Goal: Find specific page/section: Find specific page/section

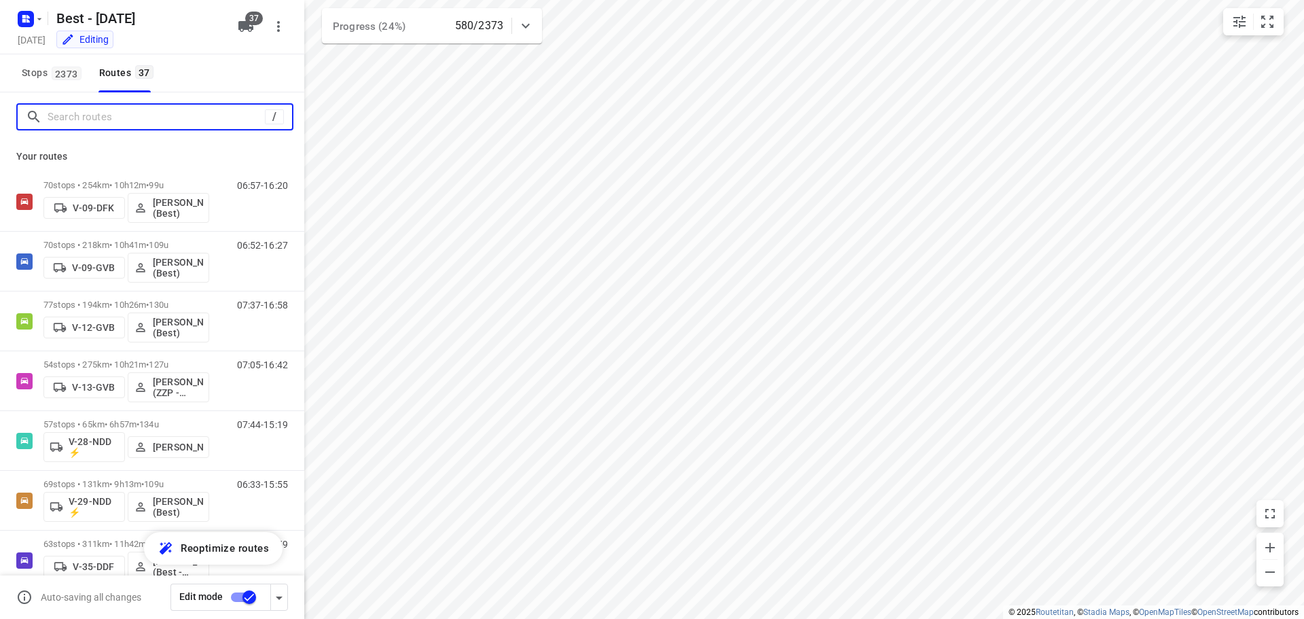
click at [122, 123] on input "Search routes" at bounding box center [156, 117] width 217 height 21
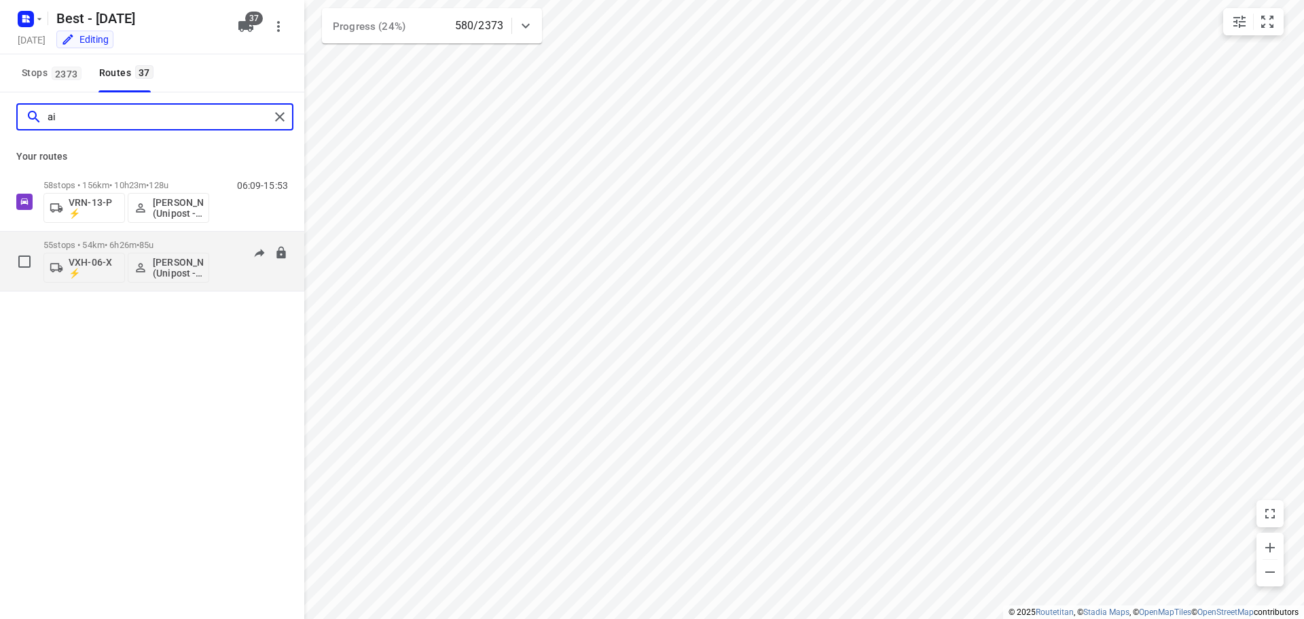
type input "ai"
click at [222, 261] on div "06:56-12:35" at bounding box center [254, 265] width 68 height 50
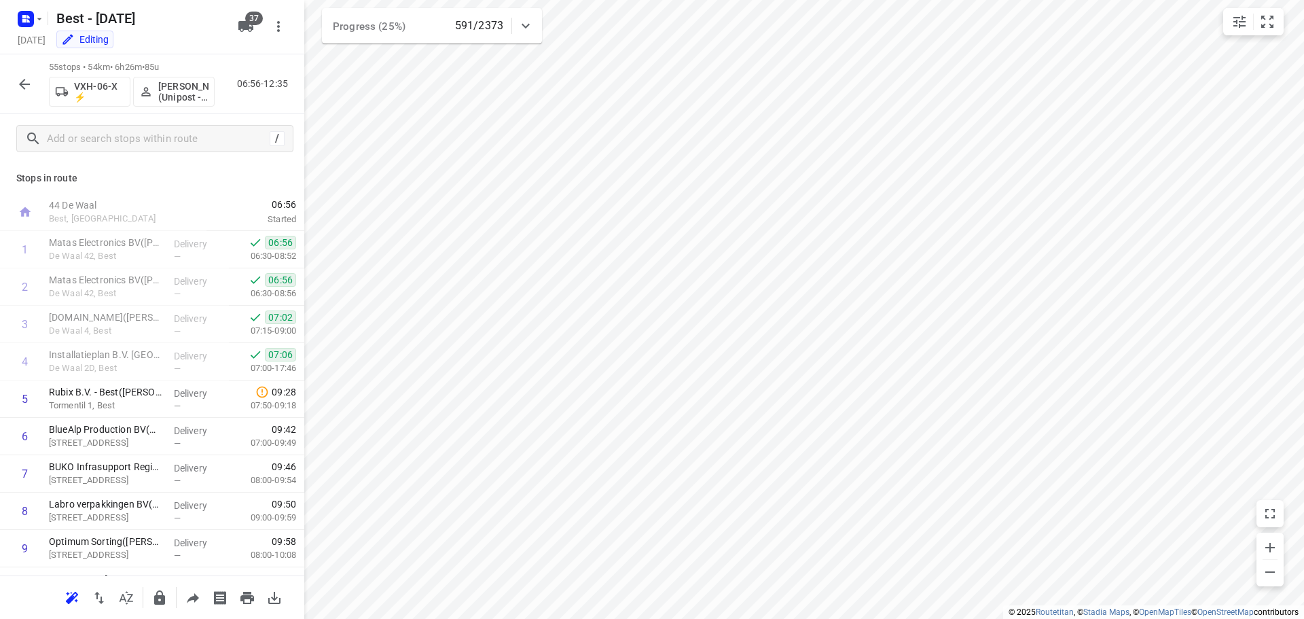
drag, startPoint x: 39, startPoint y: 87, endPoint x: 13, endPoint y: 79, distance: 26.9
click at [37, 87] on div "55 stops • 54km • 6h26m • 85u VXH-06-X ⚡ Aidin Kerimov (Unipost - Best - ZZP) 0…" at bounding box center [152, 84] width 304 height 60
click at [15, 79] on button "button" at bounding box center [24, 84] width 27 height 27
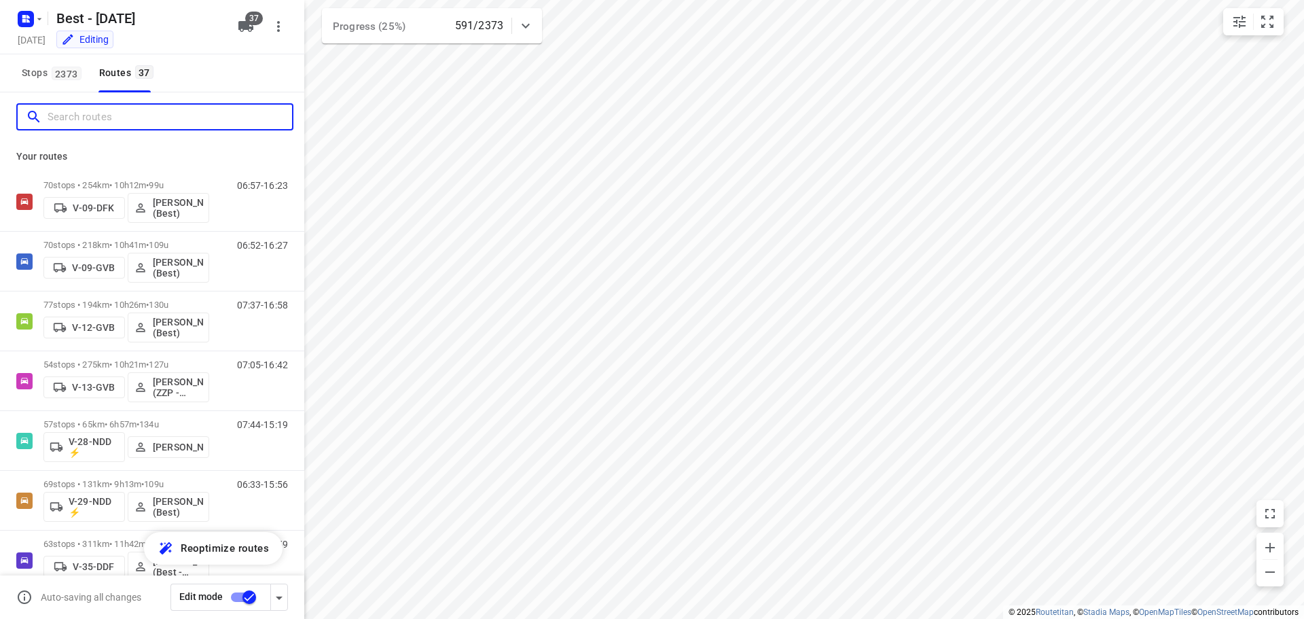
click at [103, 116] on input "Search routes" at bounding box center [170, 117] width 245 height 21
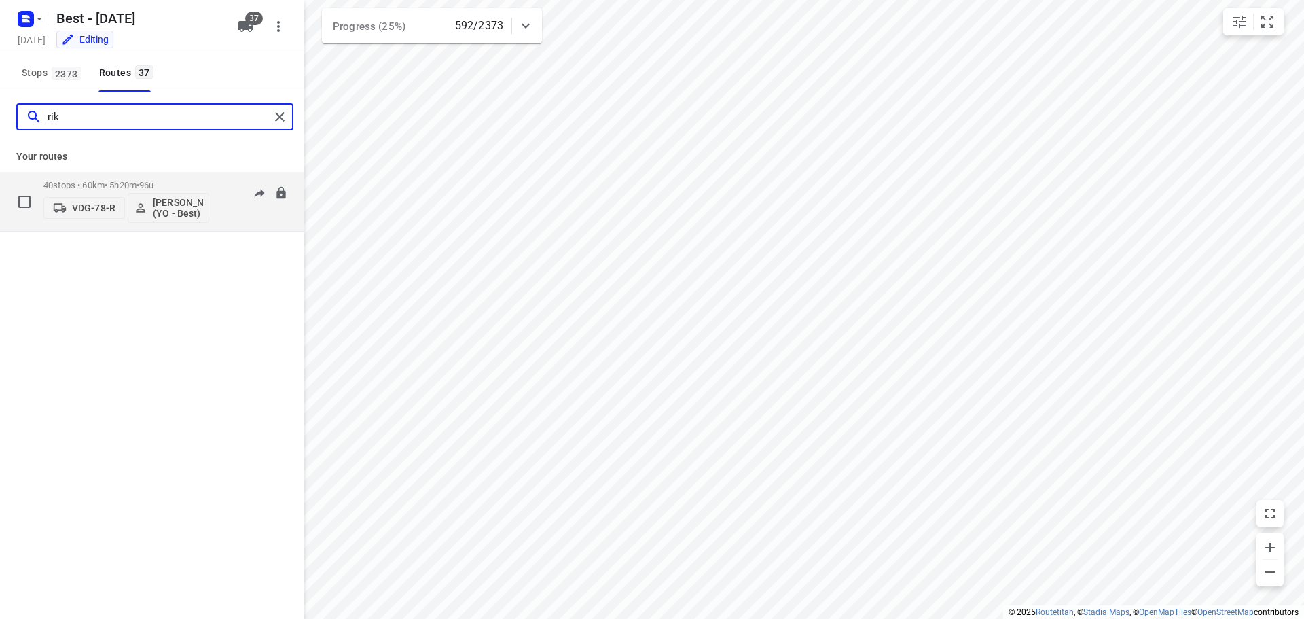
type input "rik"
click at [131, 177] on div "40 stops • 60km • 5h20m • 96u VDG-78-R Rik de Kok (YO - Best)" at bounding box center [126, 201] width 166 height 56
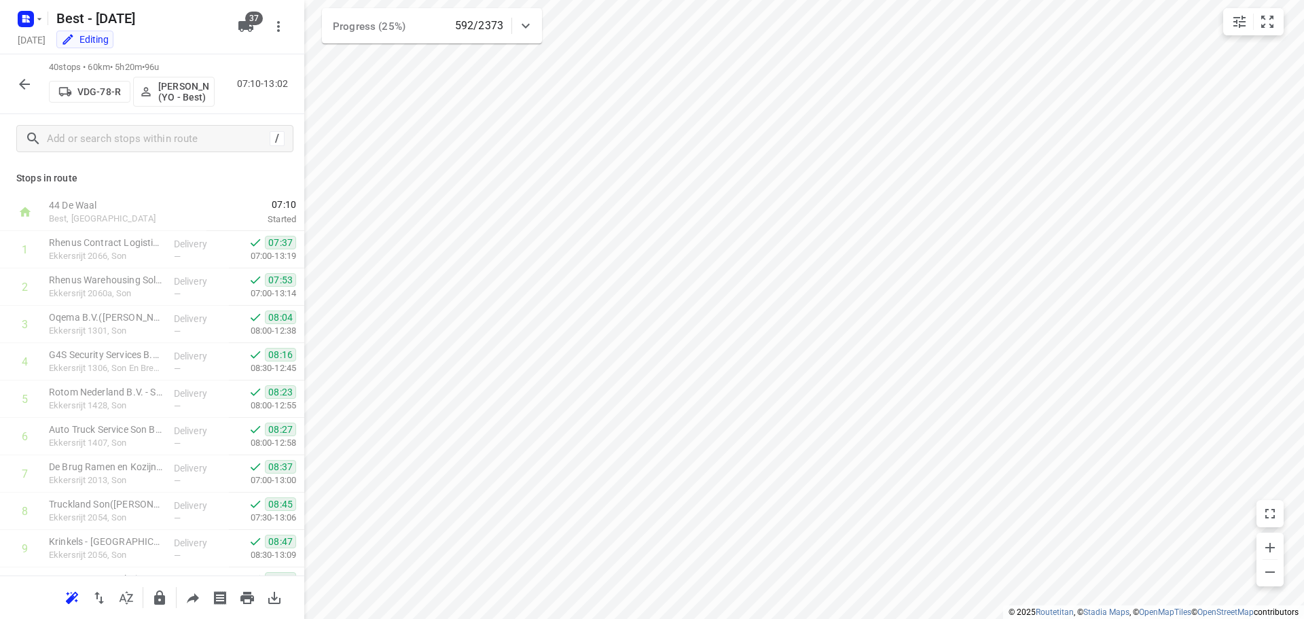
click at [304, 188] on div "i © 2025 Routetitan , © Stadia Maps , © OpenMapTiles © OpenStreetMap contributo…" at bounding box center [652, 309] width 1304 height 619
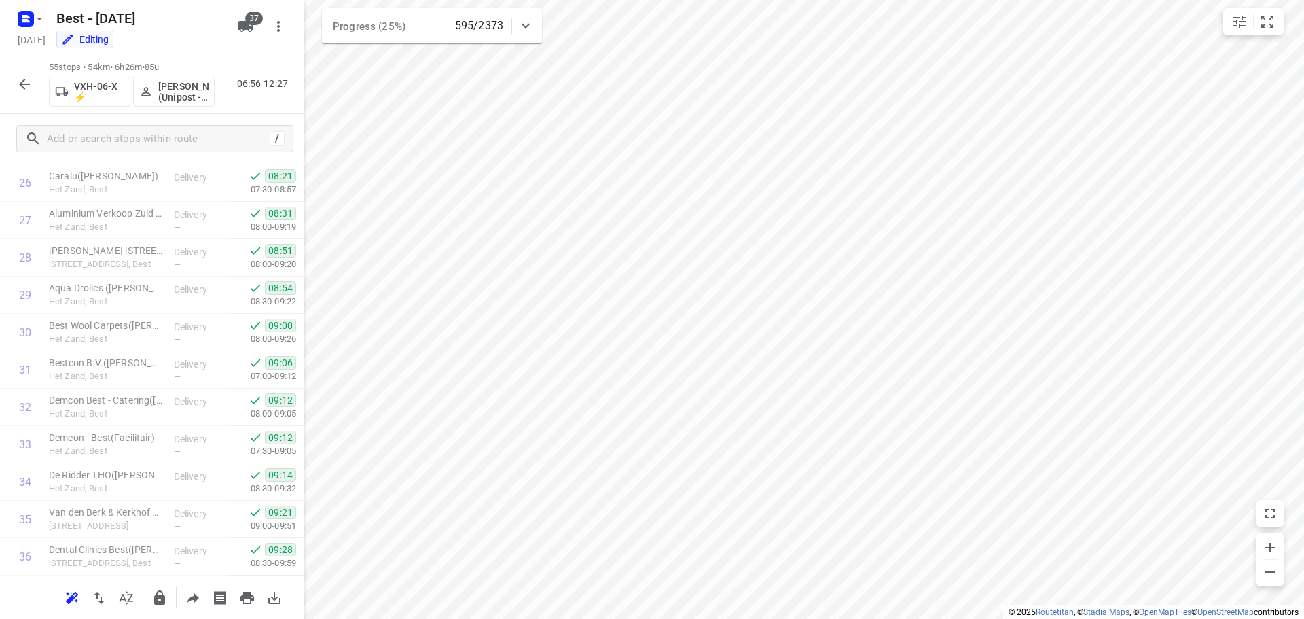
scroll to position [865, 0]
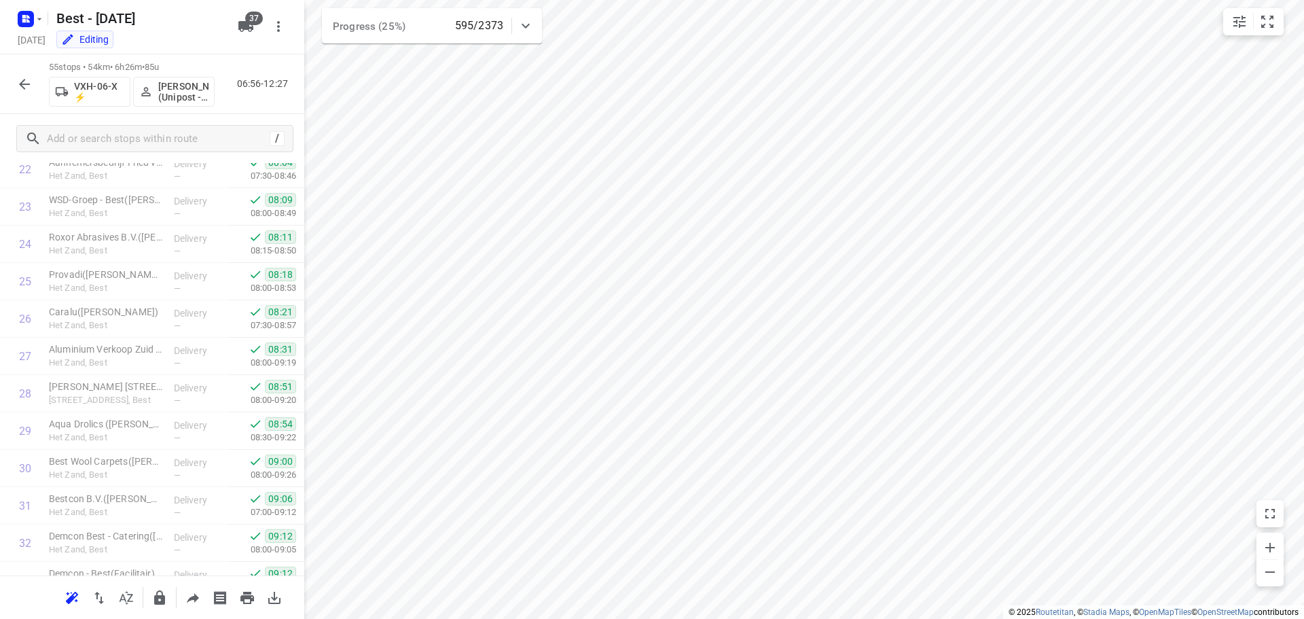
click at [32, 82] on icon "button" at bounding box center [24, 84] width 16 height 16
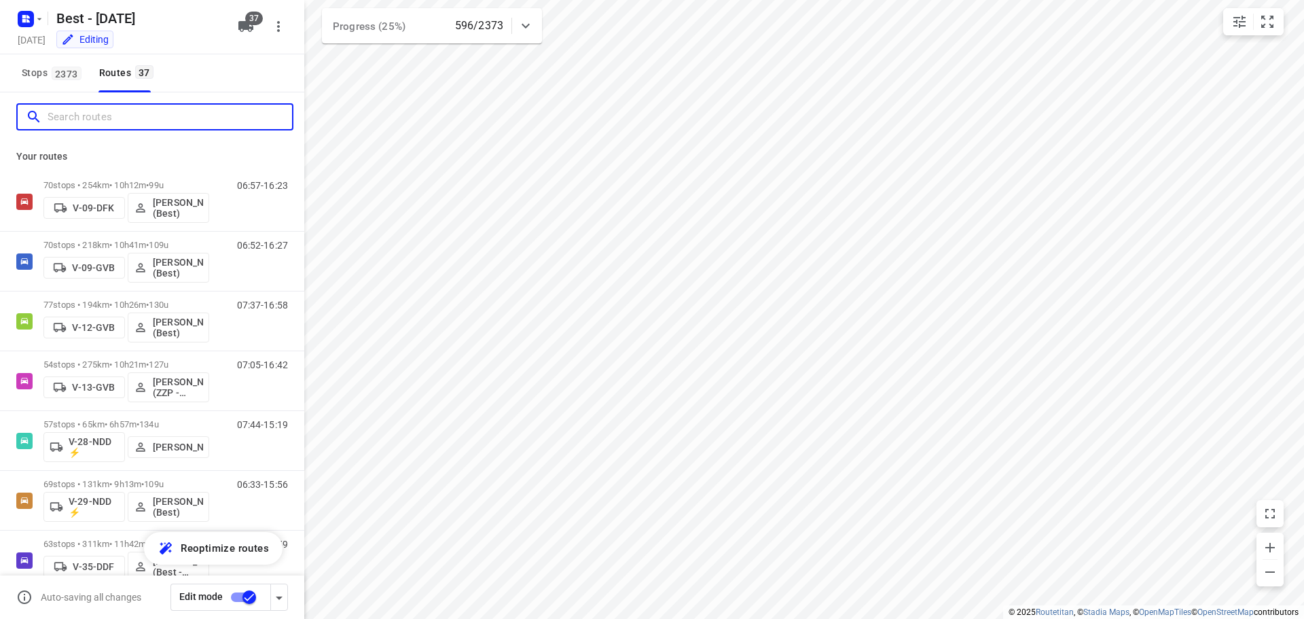
click at [126, 124] on input "Search routes" at bounding box center [170, 117] width 245 height 21
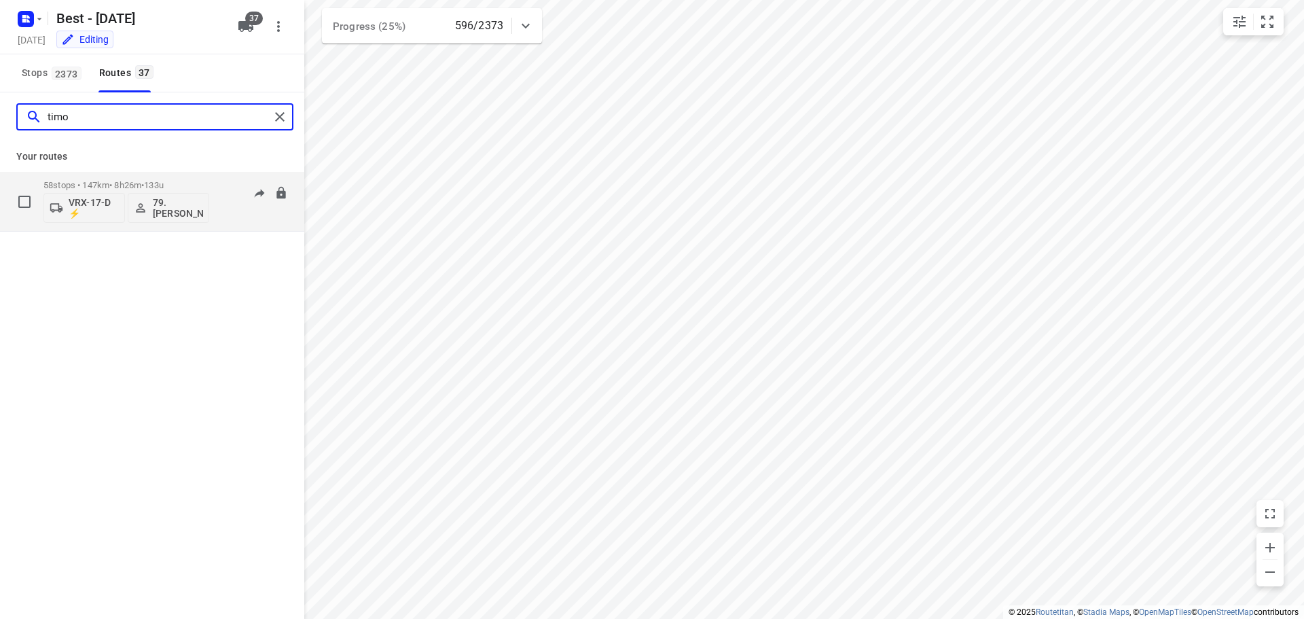
type input "timo"
click at [135, 182] on p "58 stops • 147km • 8h26m • 133u" at bounding box center [126, 185] width 166 height 10
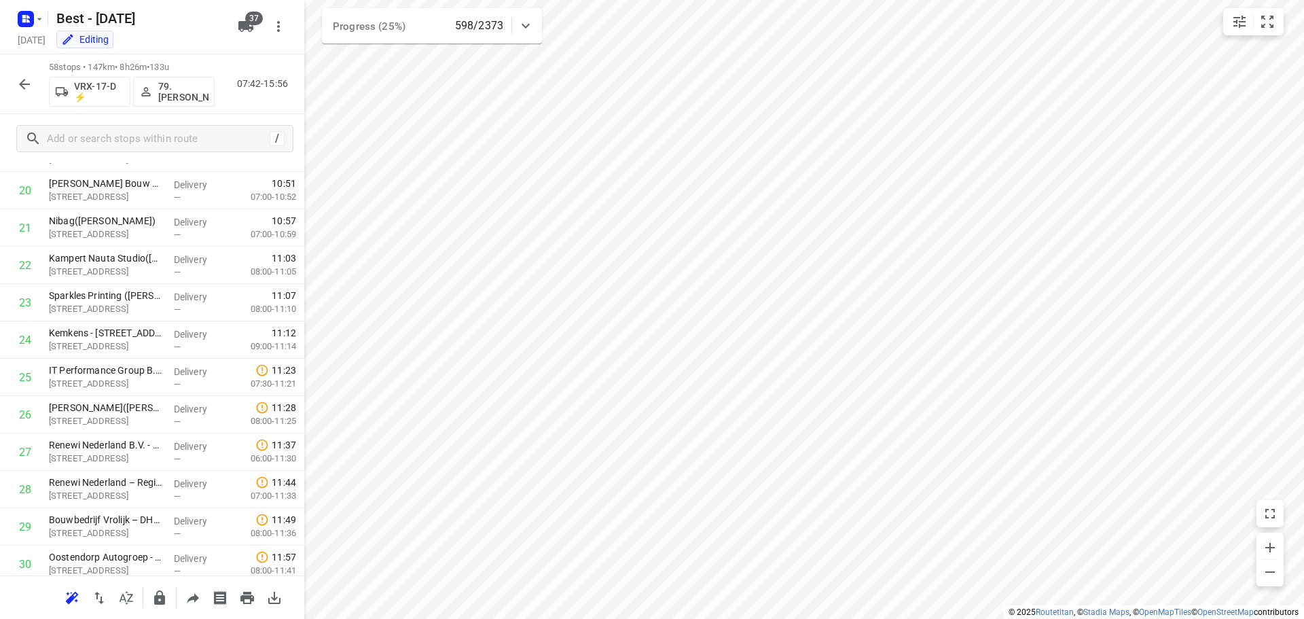
scroll to position [0, 0]
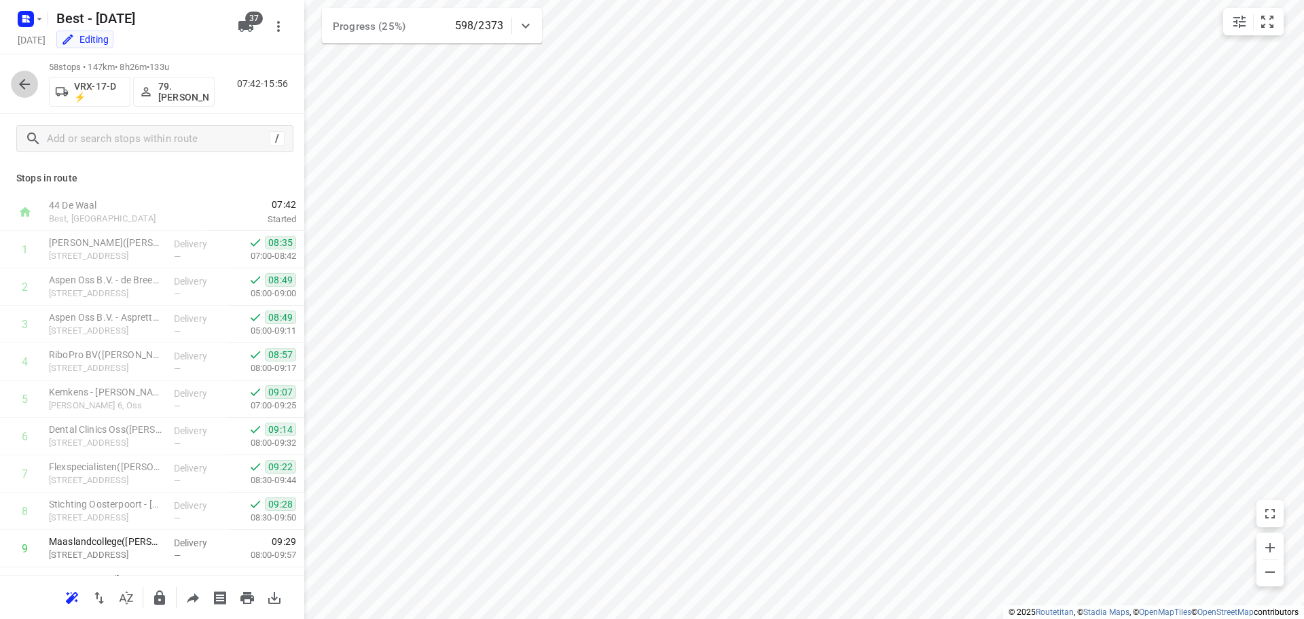
click at [16, 82] on button "button" at bounding box center [24, 84] width 27 height 27
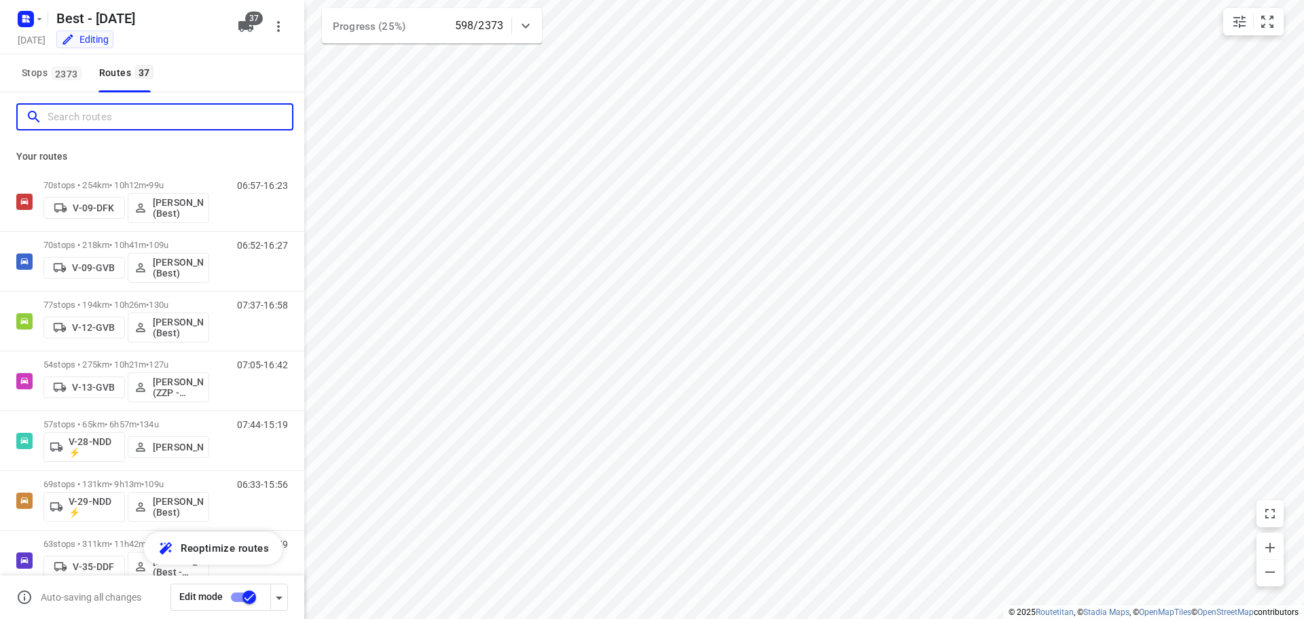
click at [204, 121] on input "Search routes" at bounding box center [170, 117] width 245 height 21
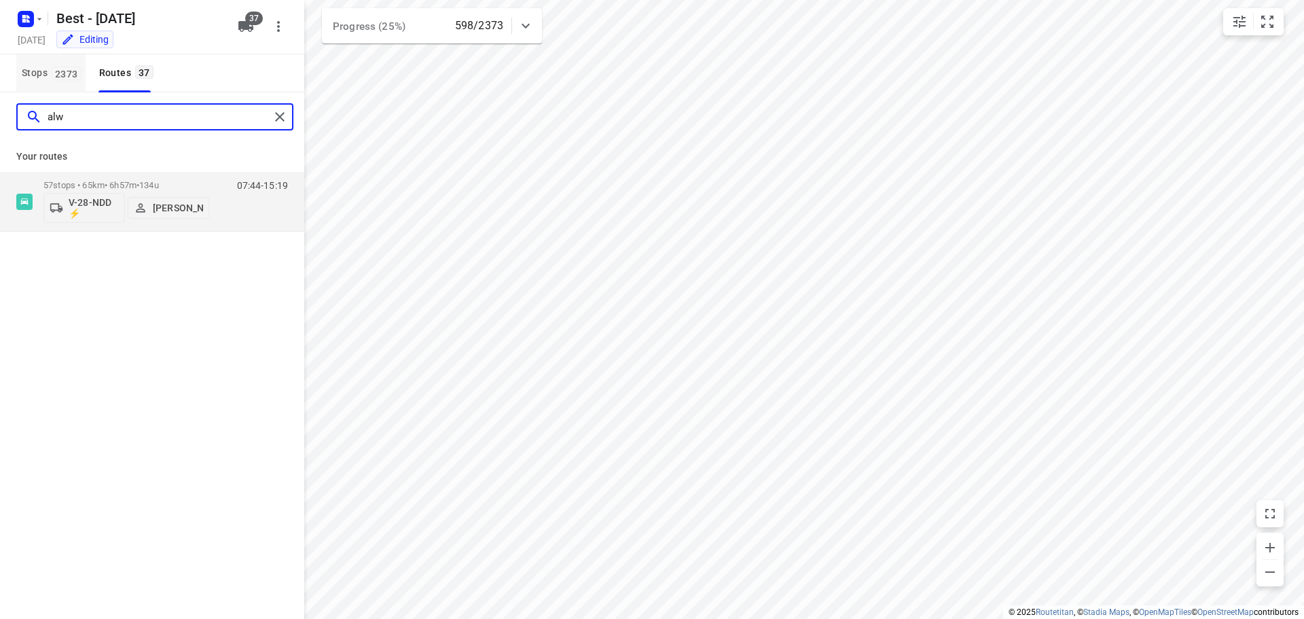
type input "alw"
click at [71, 65] on span "Stops 2373" at bounding box center [54, 73] width 64 height 17
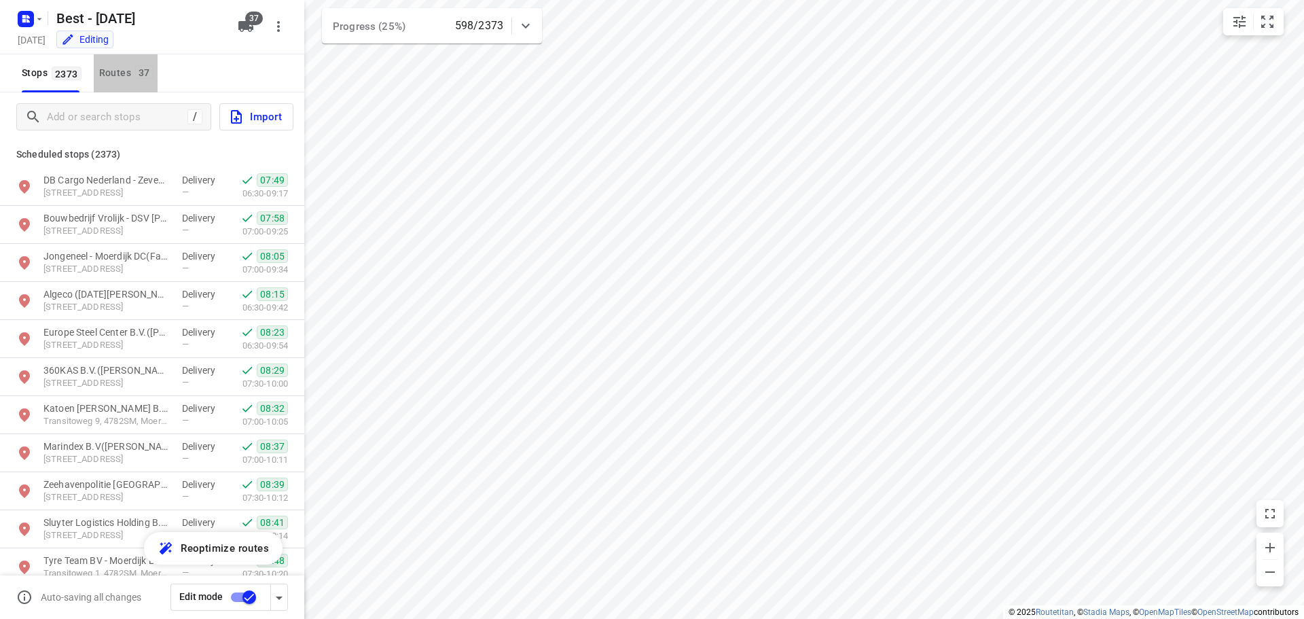
click at [119, 62] on button "Routes 37" at bounding box center [126, 73] width 64 height 38
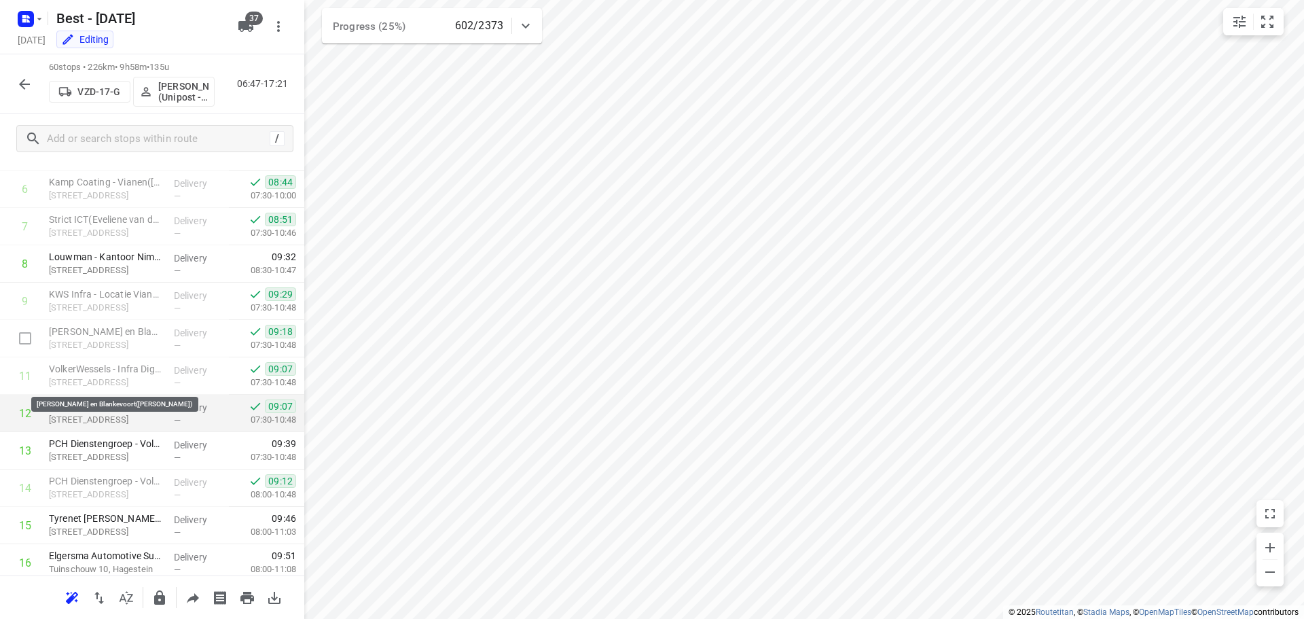
scroll to position [265, 0]
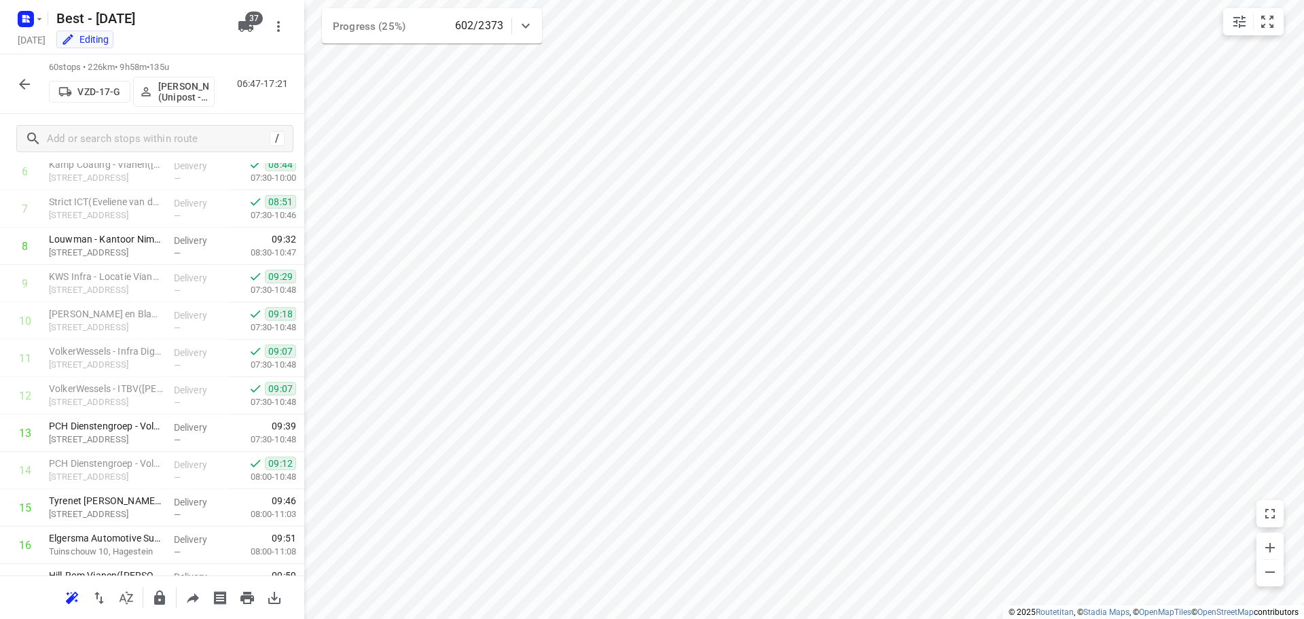
click at [16, 76] on button "button" at bounding box center [24, 84] width 27 height 27
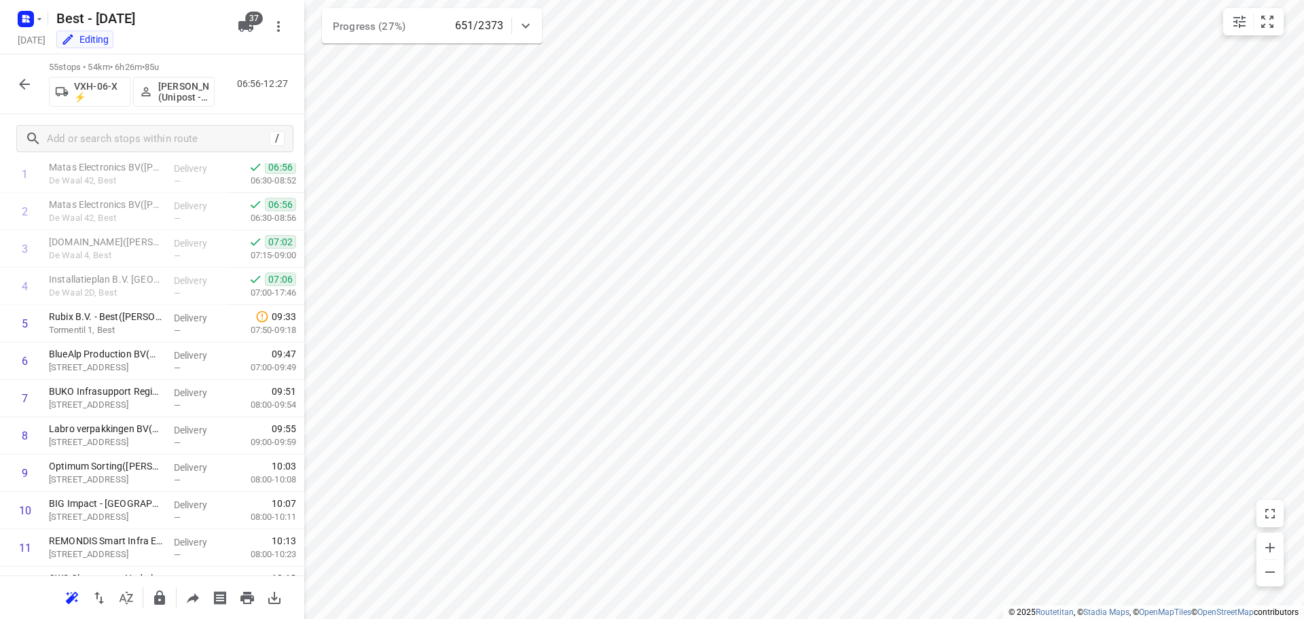
scroll to position [223, 0]
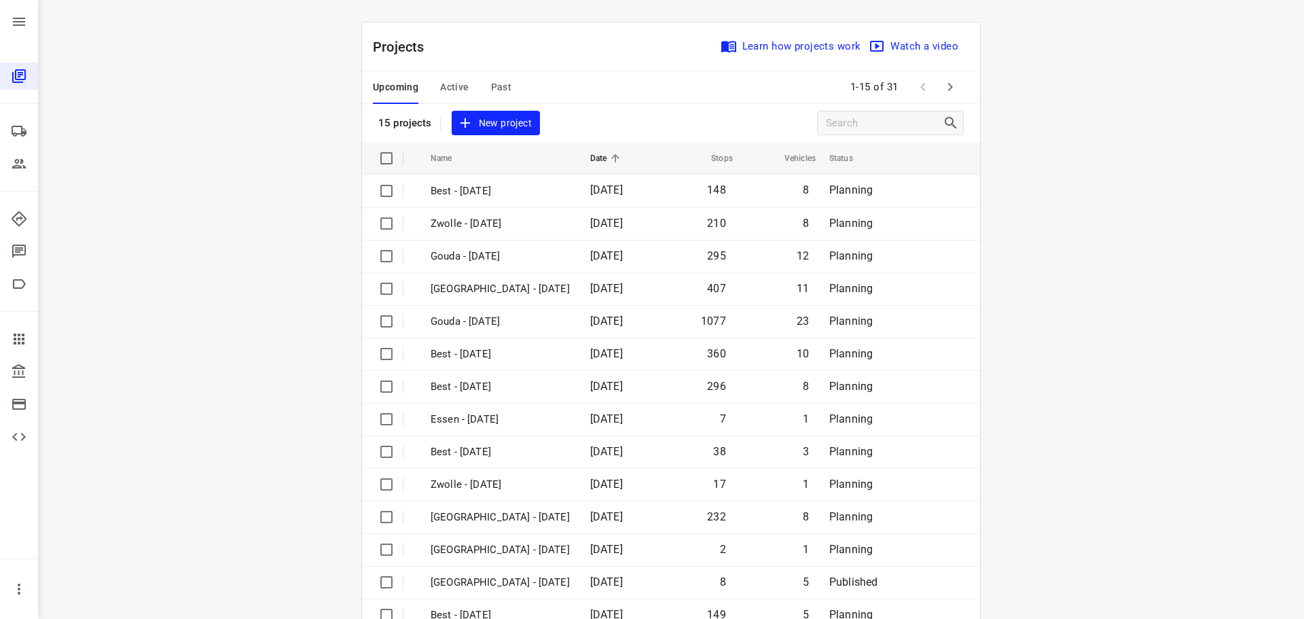
click at [503, 84] on span "Past" at bounding box center [501, 87] width 21 height 17
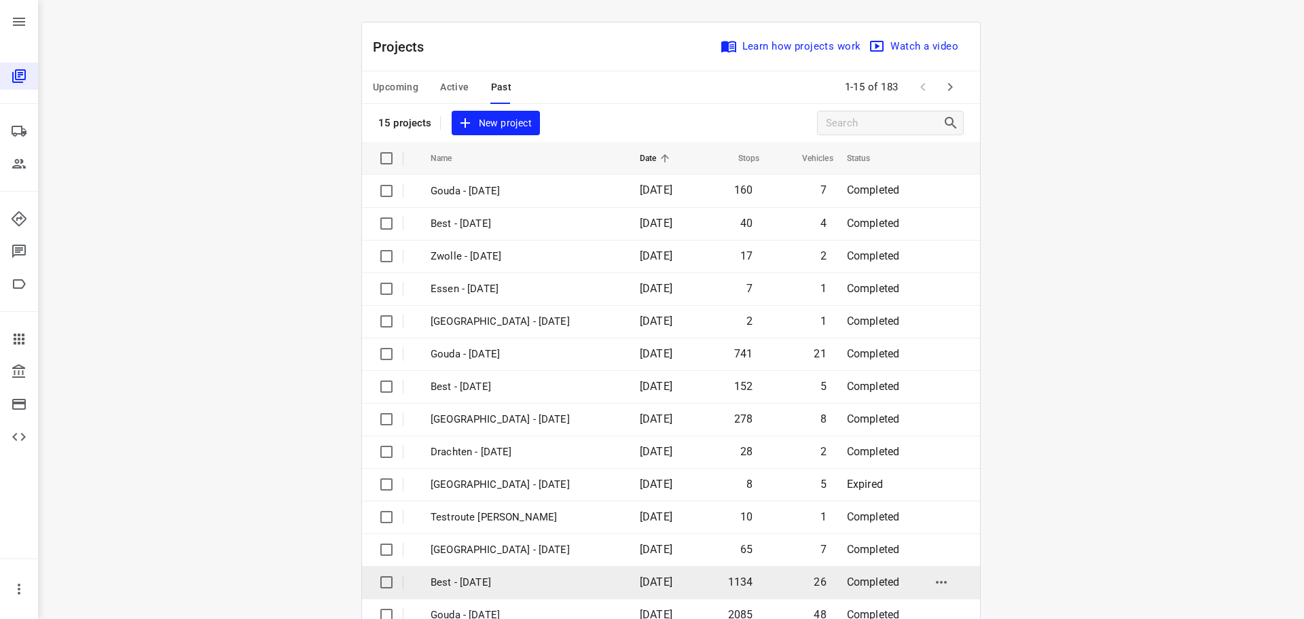
click at [503, 567] on td "Best - Wednesday" at bounding box center [523, 582] width 212 height 33
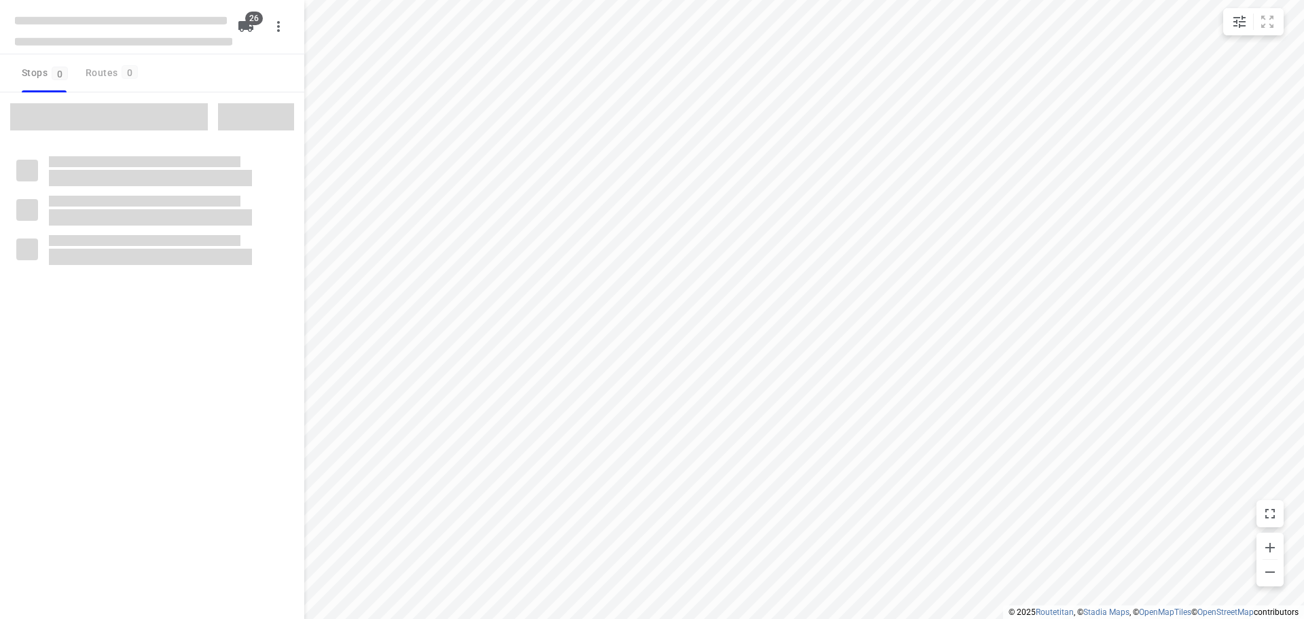
checkbox input "true"
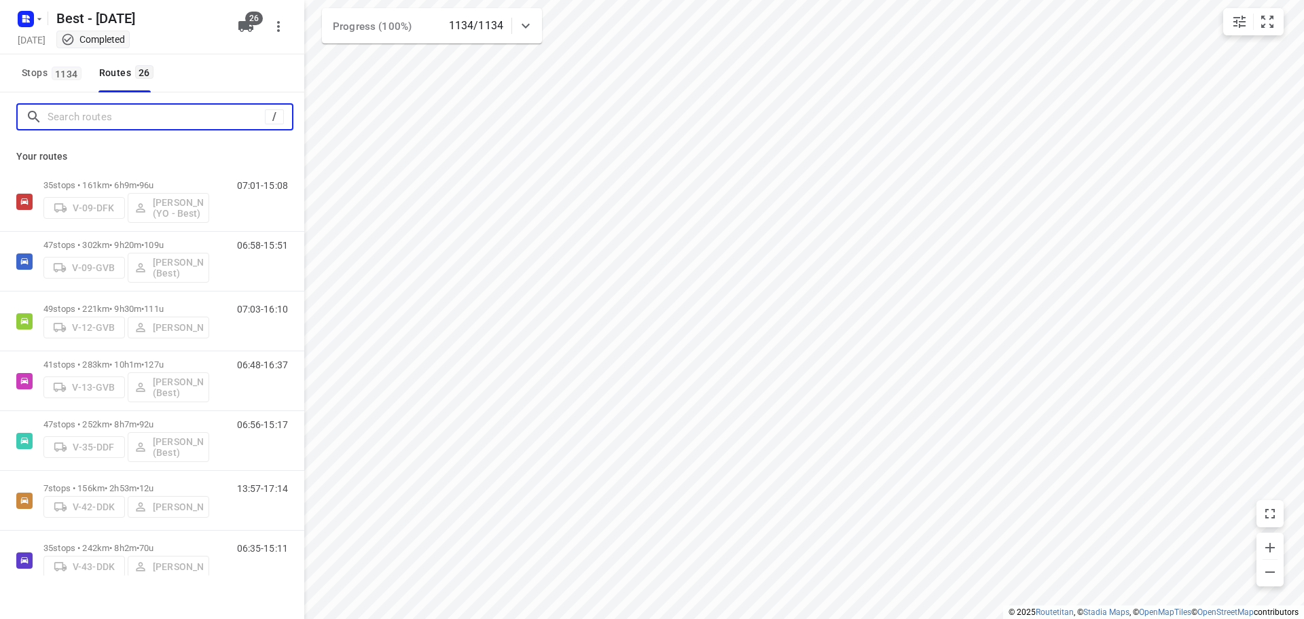
click at [160, 109] on input "Search routes" at bounding box center [156, 117] width 217 height 21
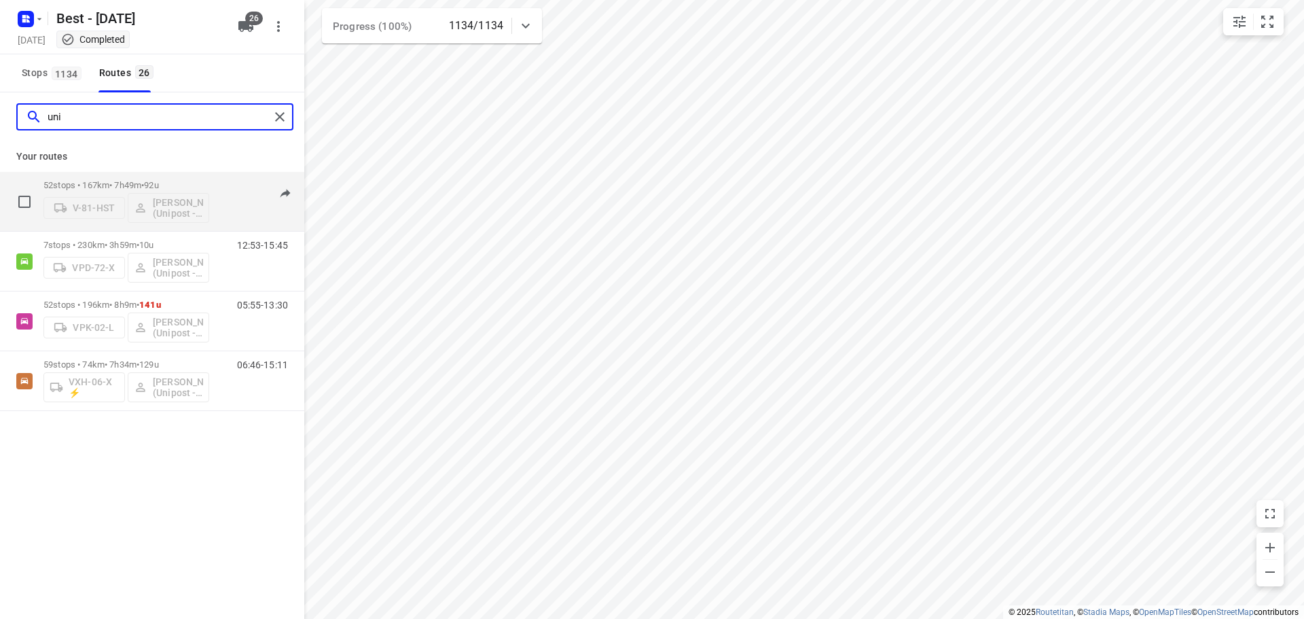
type input "uni"
click at [262, 196] on div "06:39-14:26" at bounding box center [254, 205] width 68 height 50
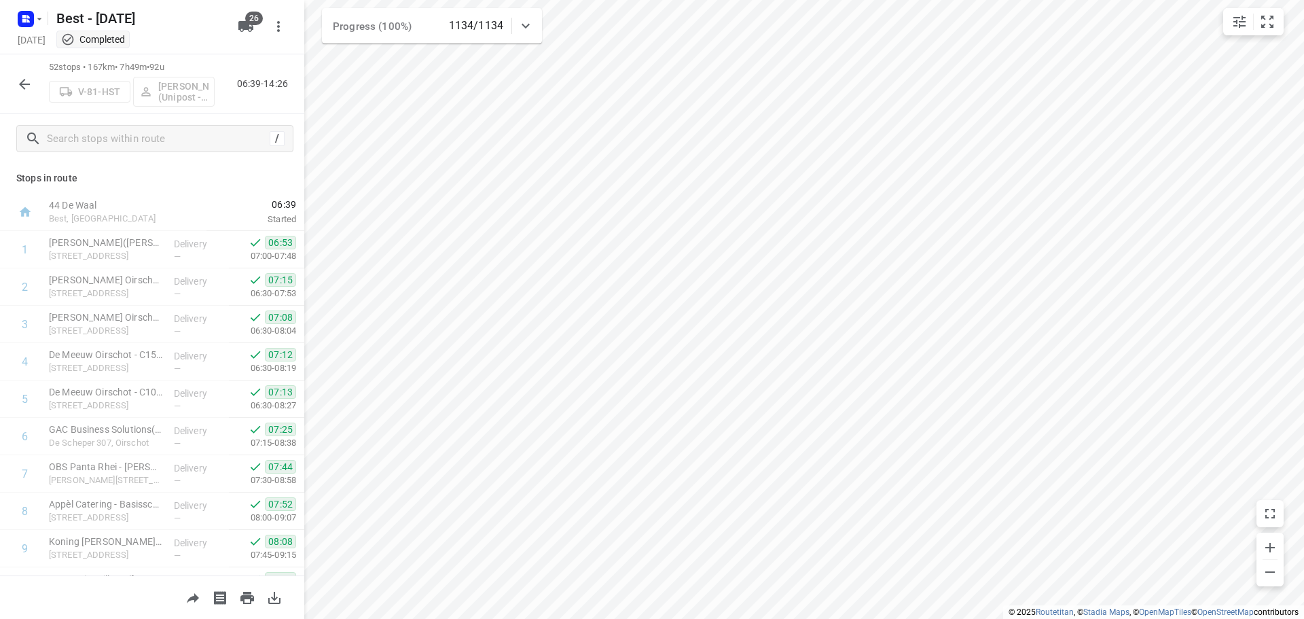
click at [11, 89] on div at bounding box center [24, 84] width 27 height 27
click at [15, 82] on button "button" at bounding box center [24, 84] width 27 height 27
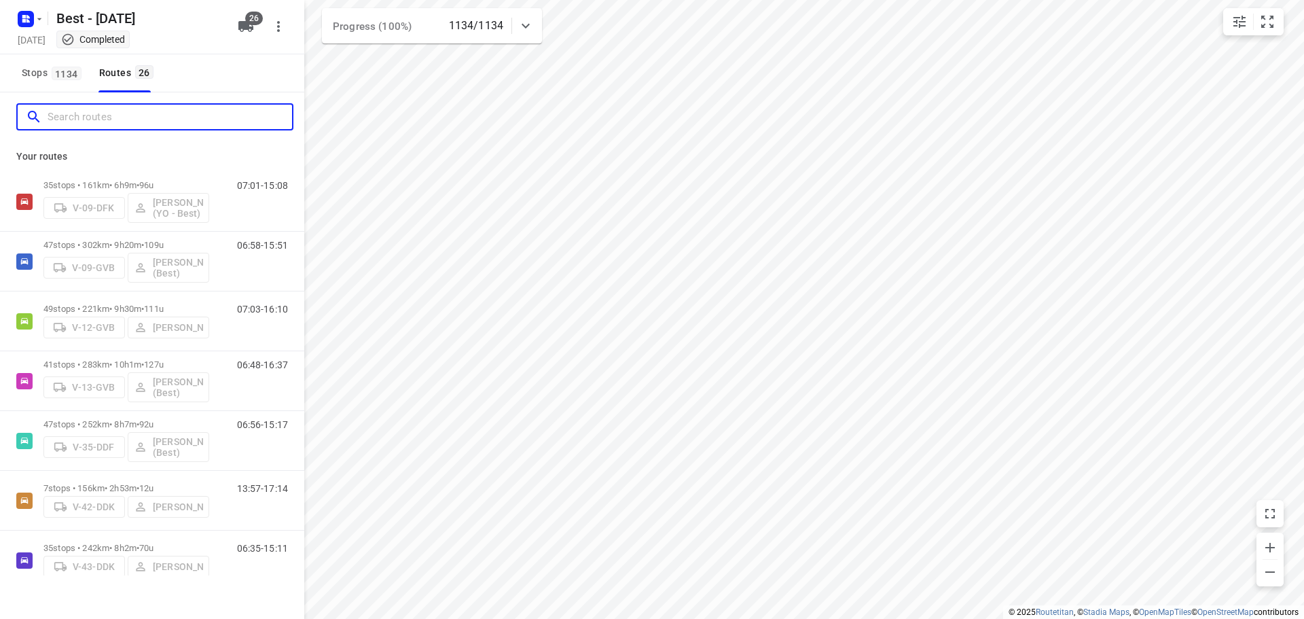
click at [199, 121] on input "Search routes" at bounding box center [170, 117] width 245 height 21
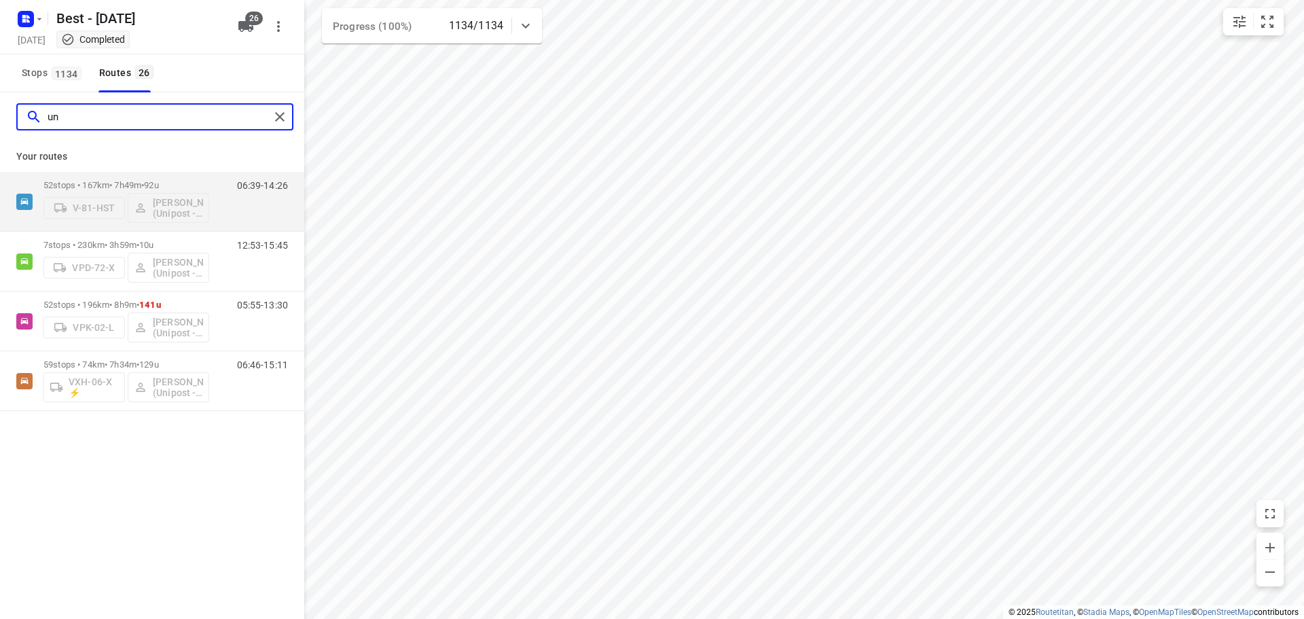
type input "u"
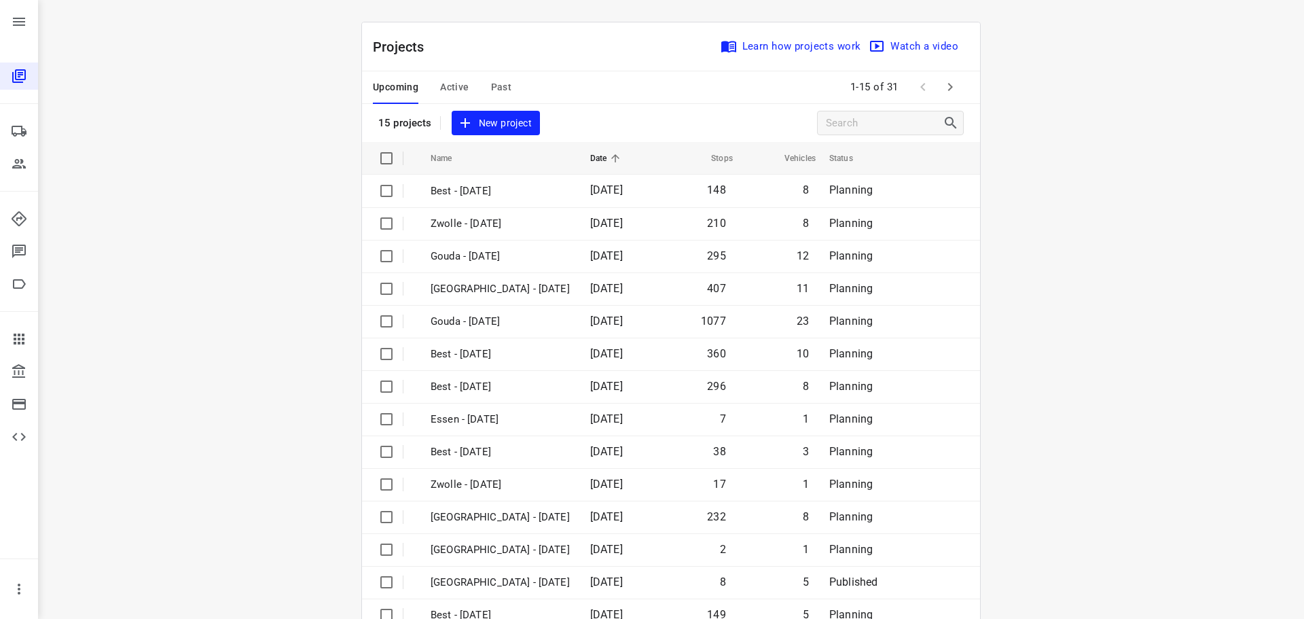
click at [450, 79] on span "Active" at bounding box center [454, 87] width 29 height 17
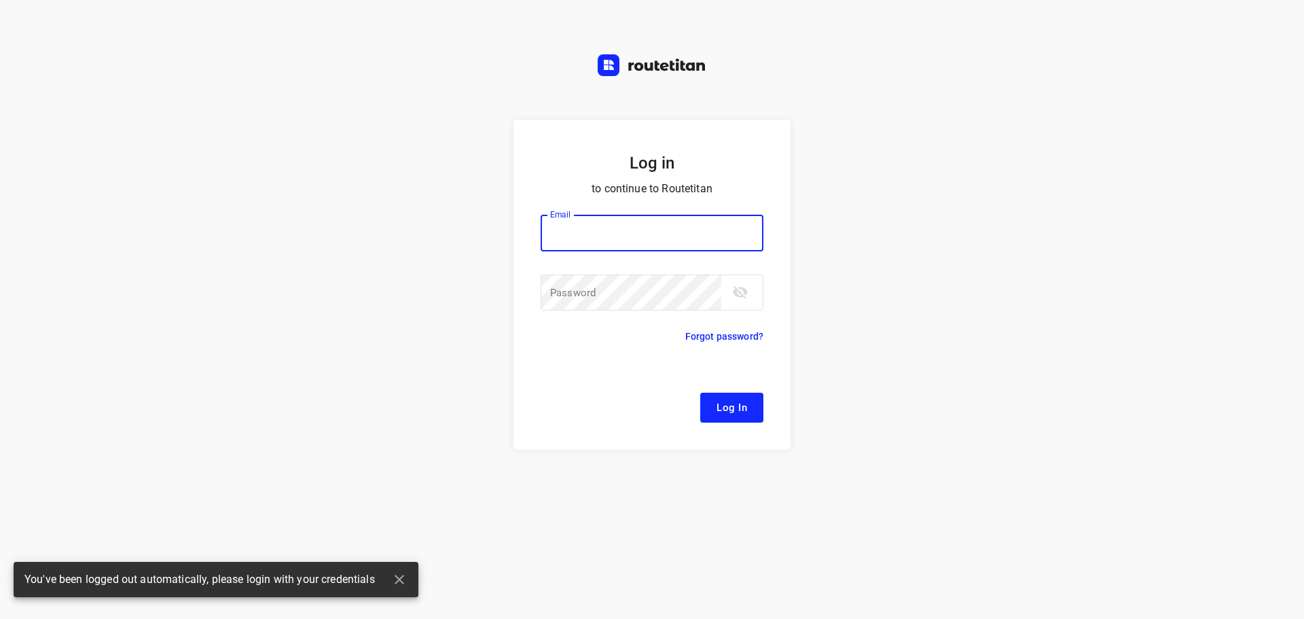
type input "remco@fruitopjewerk.nl"
click at [740, 401] on span "Log In" at bounding box center [732, 408] width 31 height 18
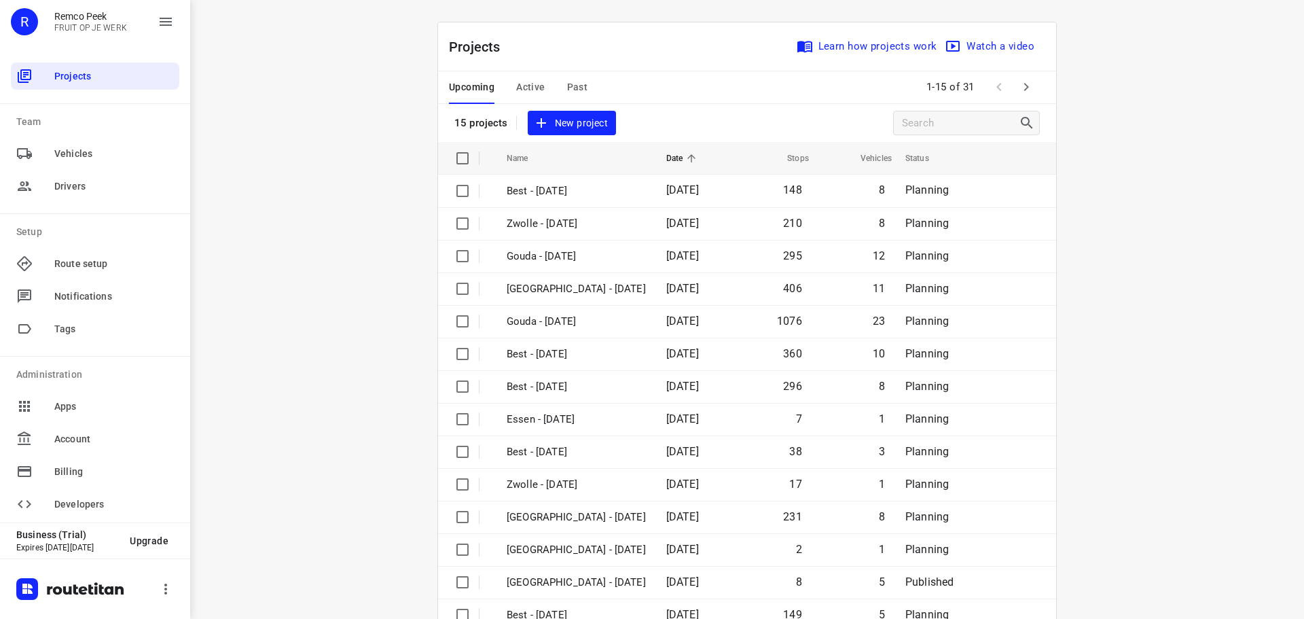
click at [533, 78] on button "Active" at bounding box center [530, 87] width 29 height 33
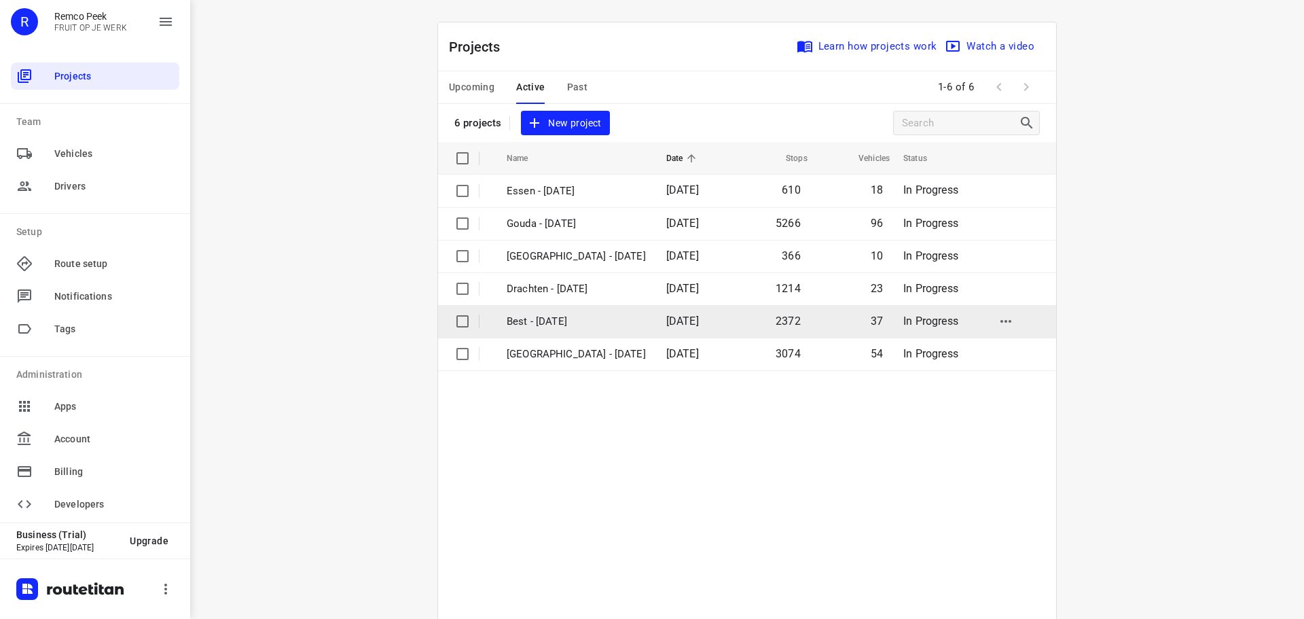
click at [539, 322] on p "Best - [DATE]" at bounding box center [576, 322] width 139 height 16
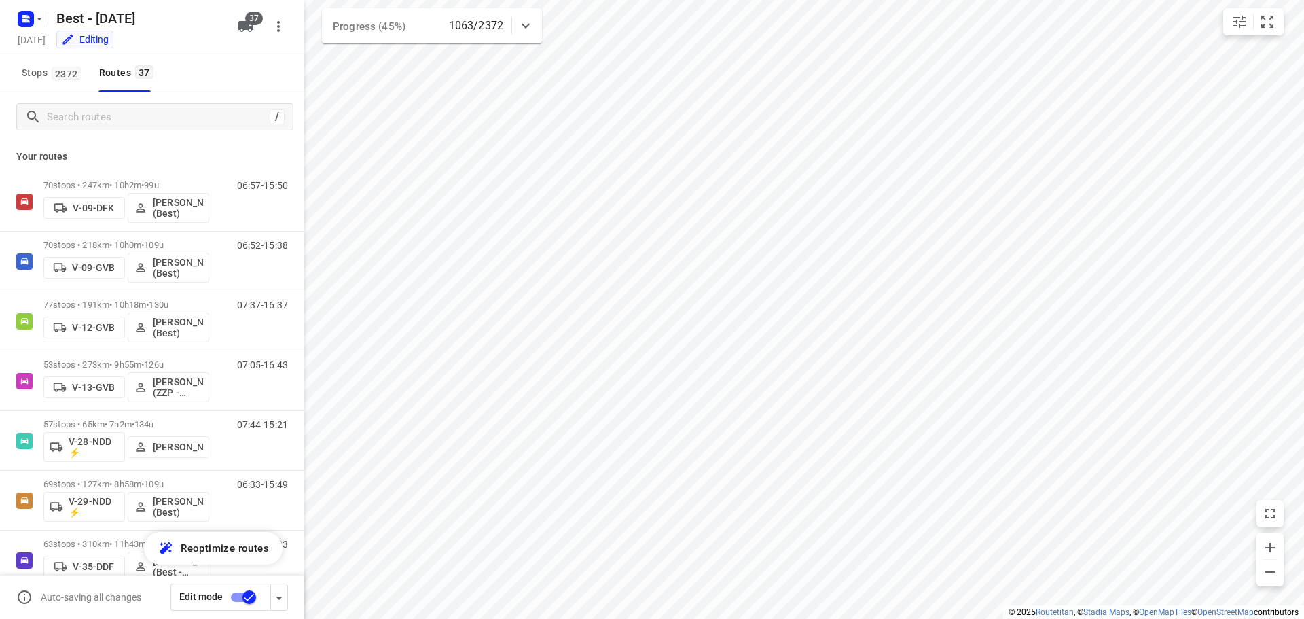
checkbox input "true"
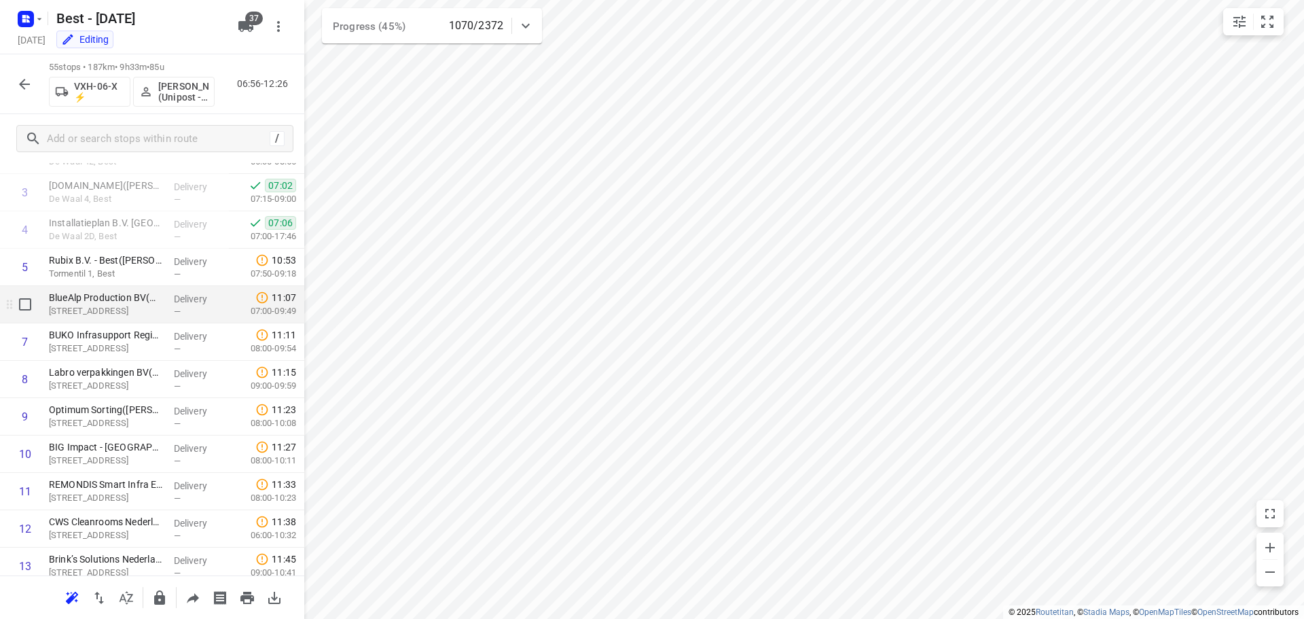
scroll to position [136, 0]
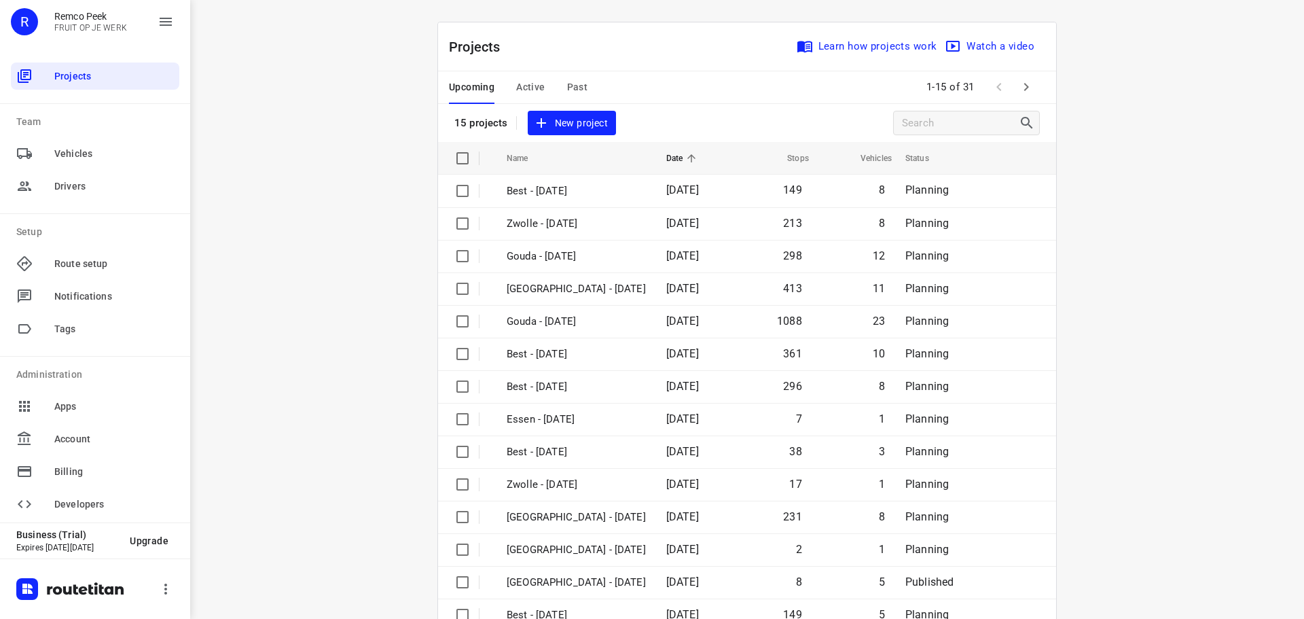
click at [527, 88] on span "Active" at bounding box center [530, 87] width 29 height 17
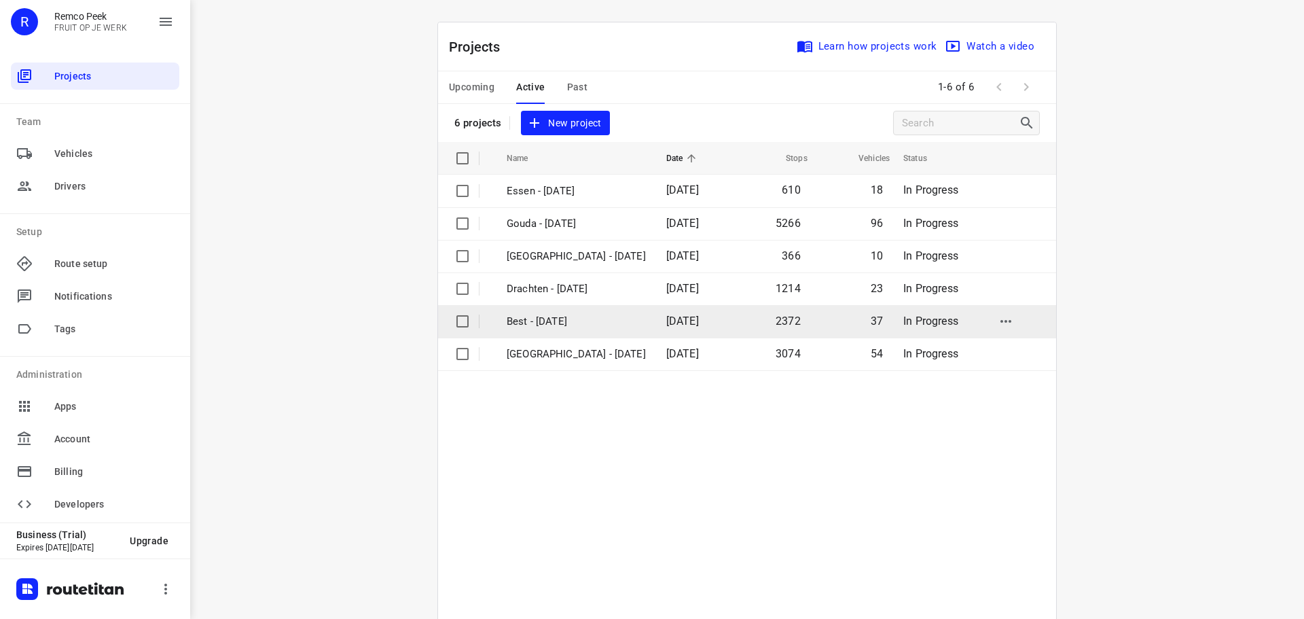
click at [548, 332] on td "Best - [DATE]" at bounding box center [574, 321] width 162 height 33
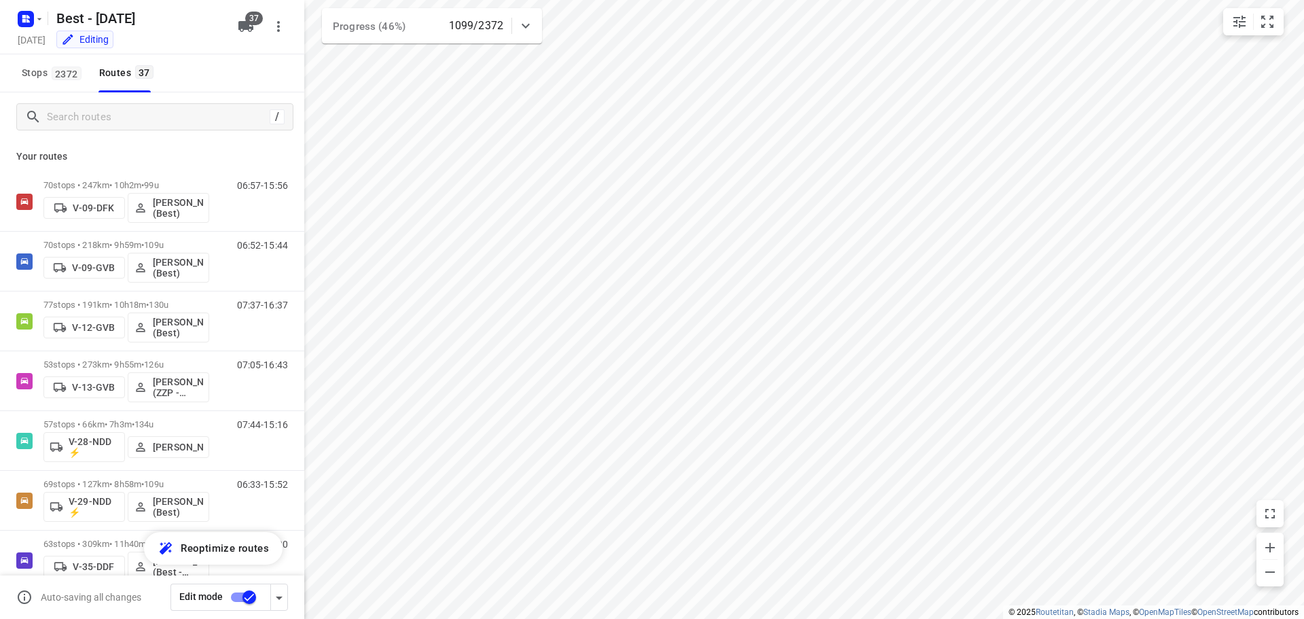
checkbox input "true"
click at [129, 121] on input "Search routes" at bounding box center [158, 117] width 221 height 21
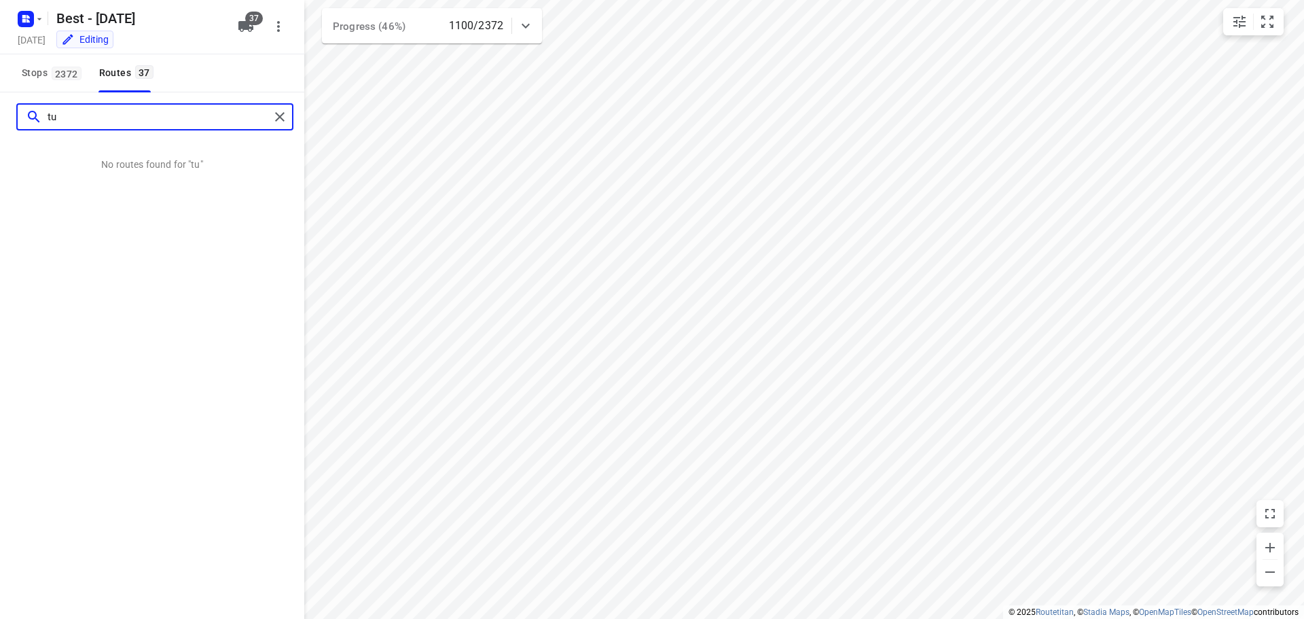
type input "t"
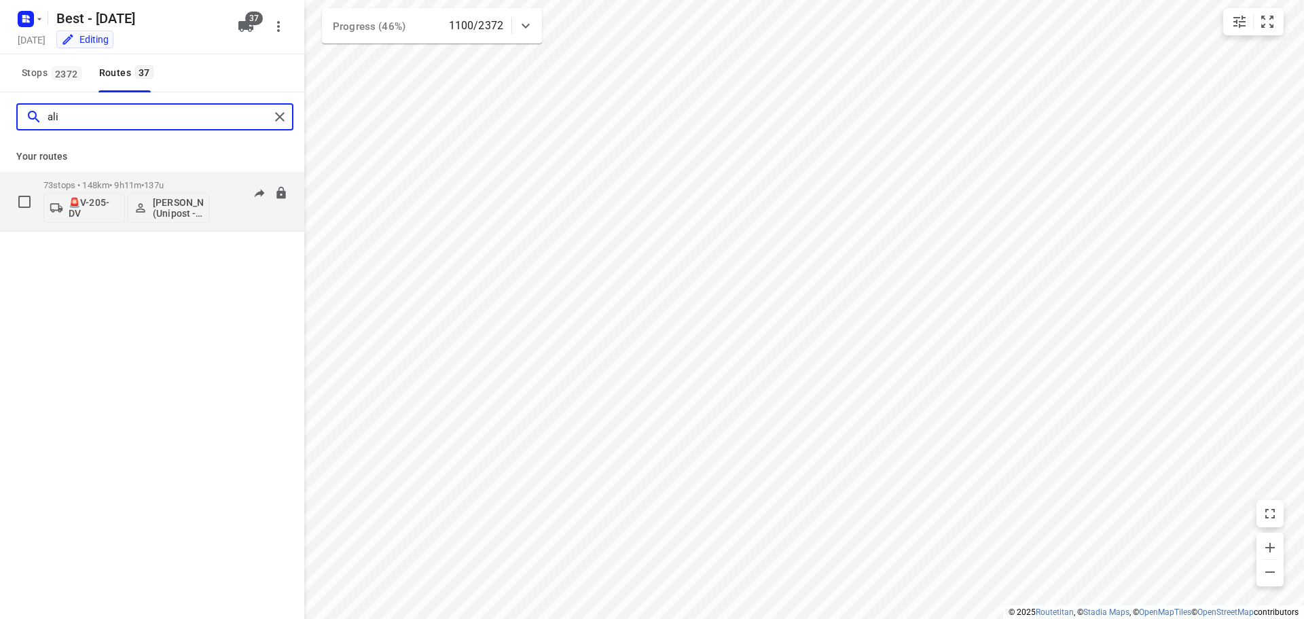
type input "ali"
click at [131, 176] on div "73 stops • 148km • 9h11m • 137u 🚨V-205-DV Ali Türkmen (Unipost - Best - ZZP)" at bounding box center [126, 201] width 166 height 56
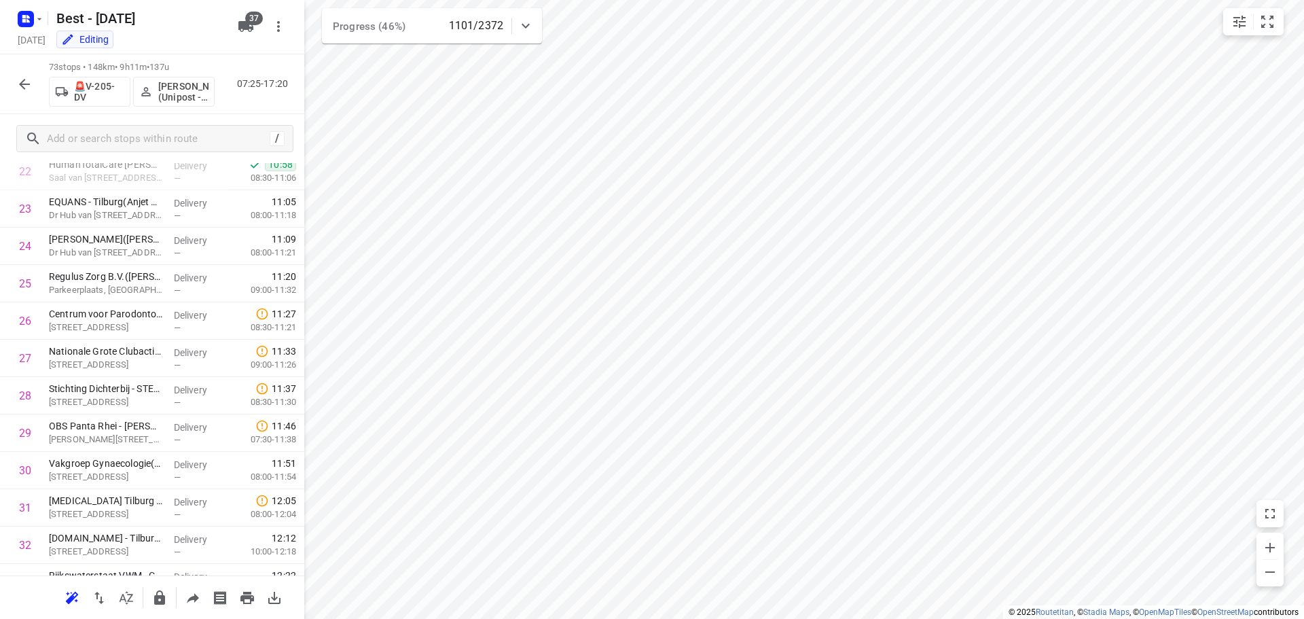
scroll to position [749, 0]
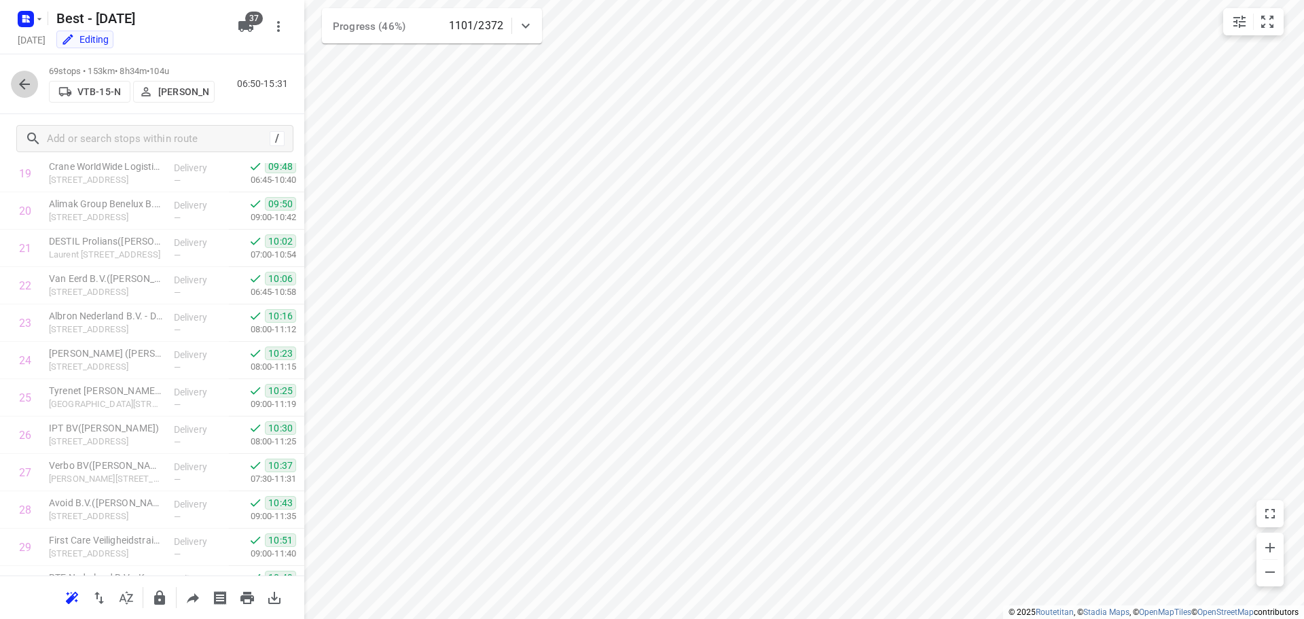
click at [31, 88] on icon "button" at bounding box center [24, 84] width 16 height 16
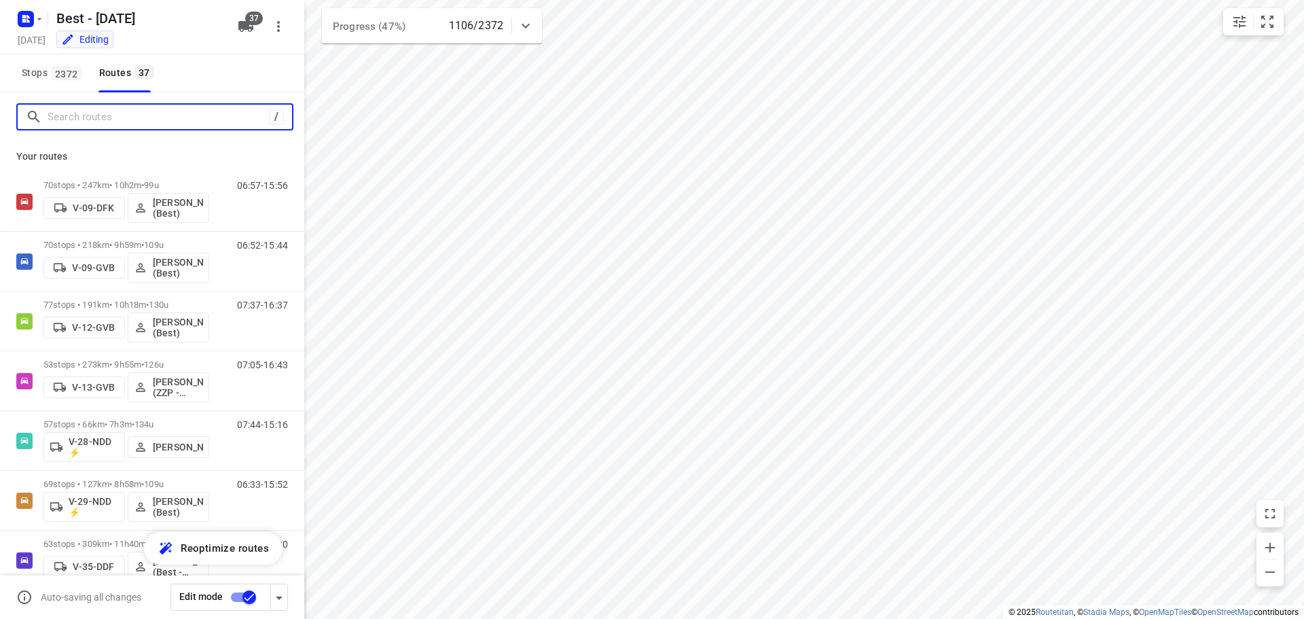
click at [161, 123] on input "Search routes" at bounding box center [158, 117] width 221 height 21
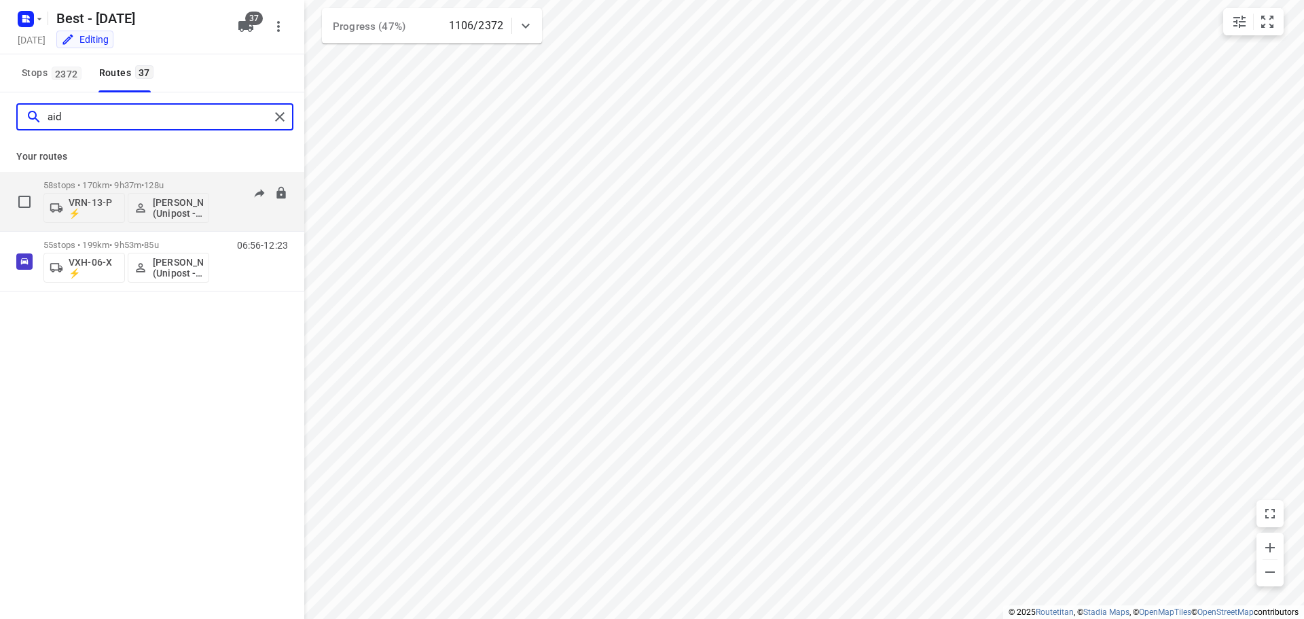
type input "aid"
click at [215, 183] on div "58 stops • 170km • 9h37m • 128u VRN-13-P ⚡ Ibrahim Alobaid (Unipost - ZZP - Ber…" at bounding box center [173, 201] width 261 height 56
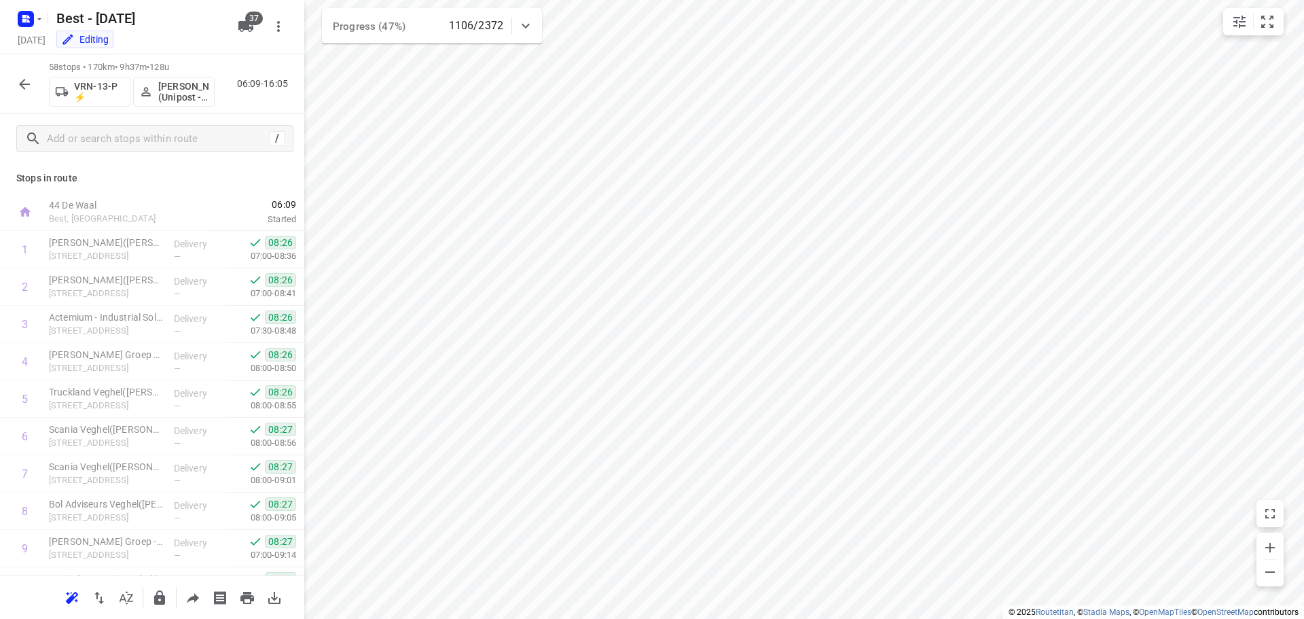
click at [33, 77] on button "button" at bounding box center [24, 84] width 27 height 27
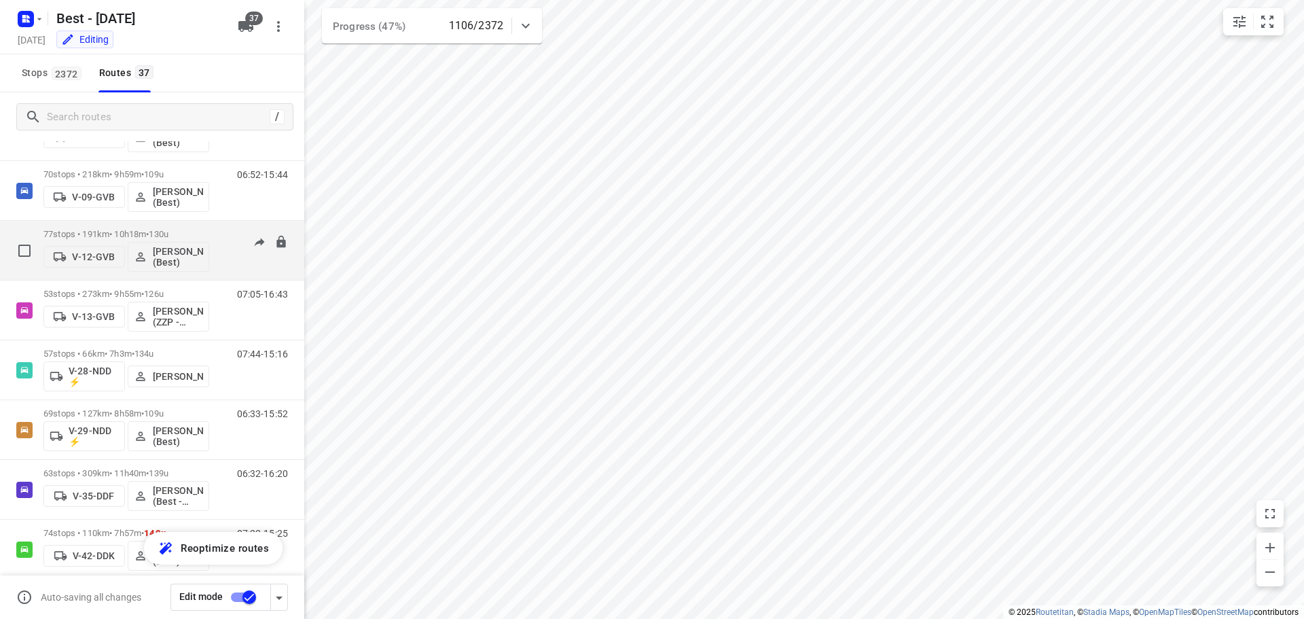
scroll to position [0, 0]
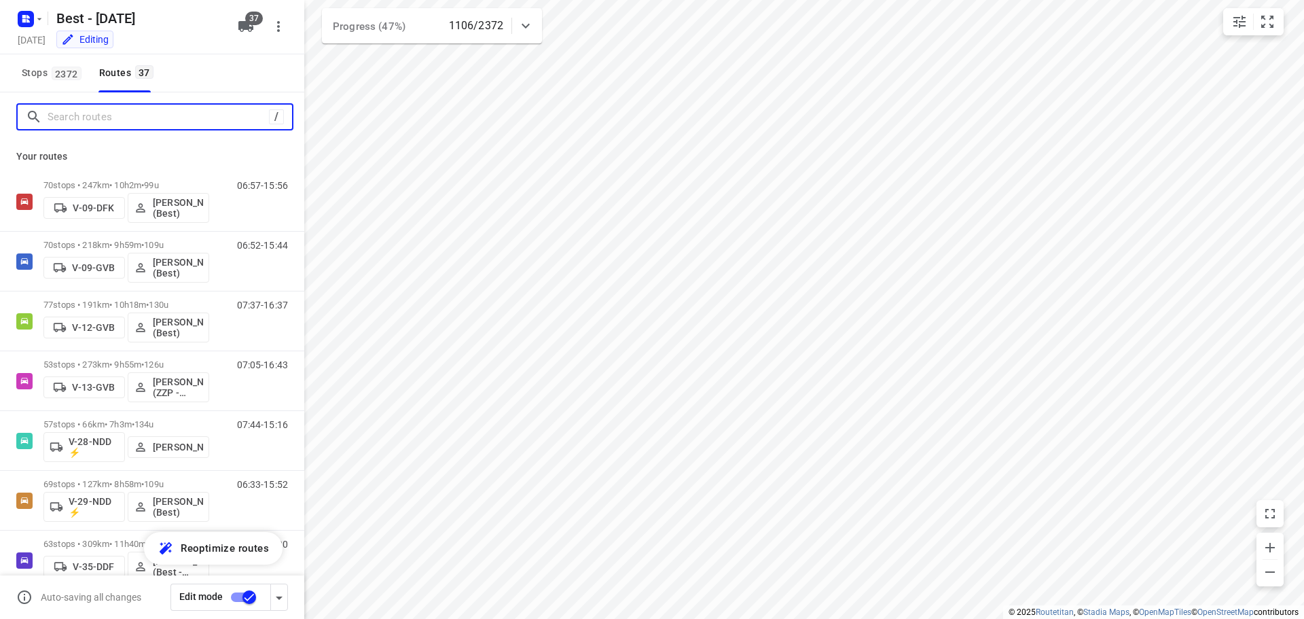
click at [113, 109] on input "Search routes" at bounding box center [158, 117] width 221 height 21
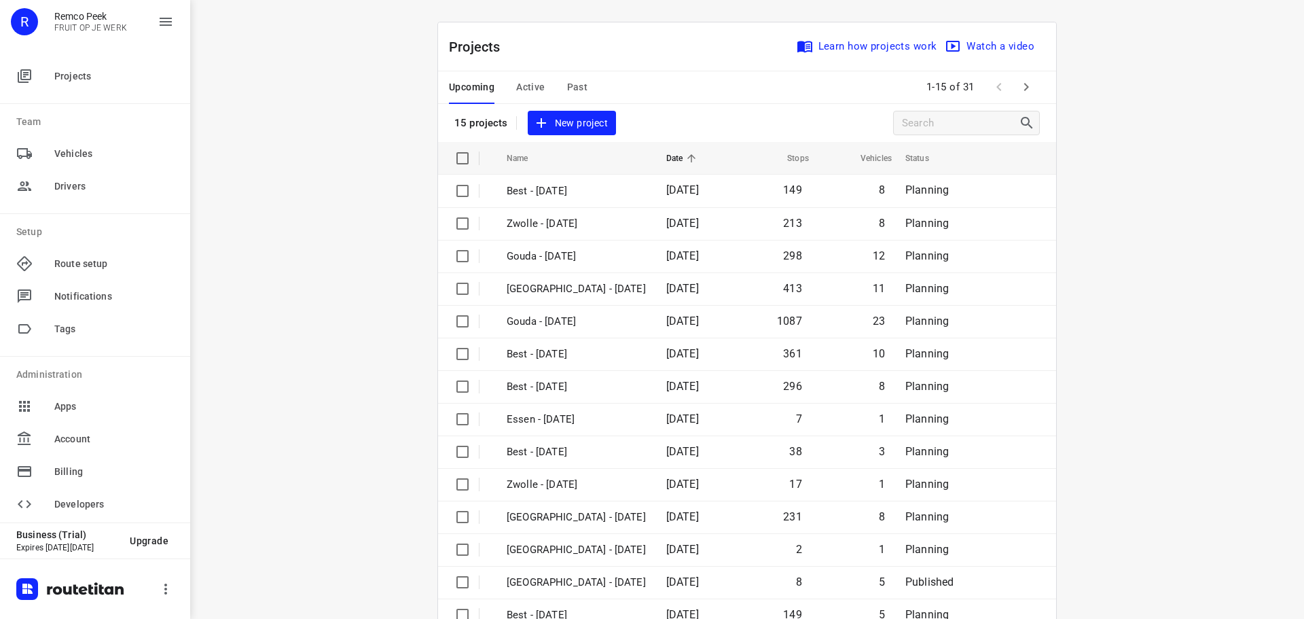
click at [520, 89] on span "Active" at bounding box center [530, 87] width 29 height 17
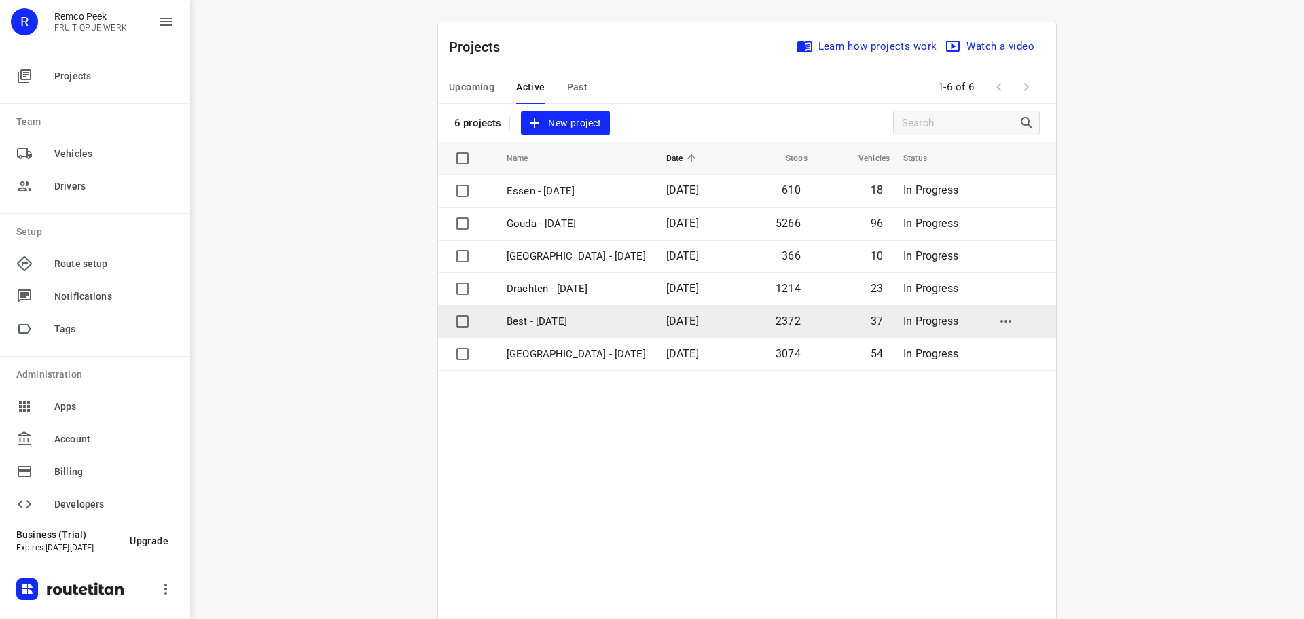
click at [528, 310] on td "Best - [DATE]" at bounding box center [574, 321] width 162 height 33
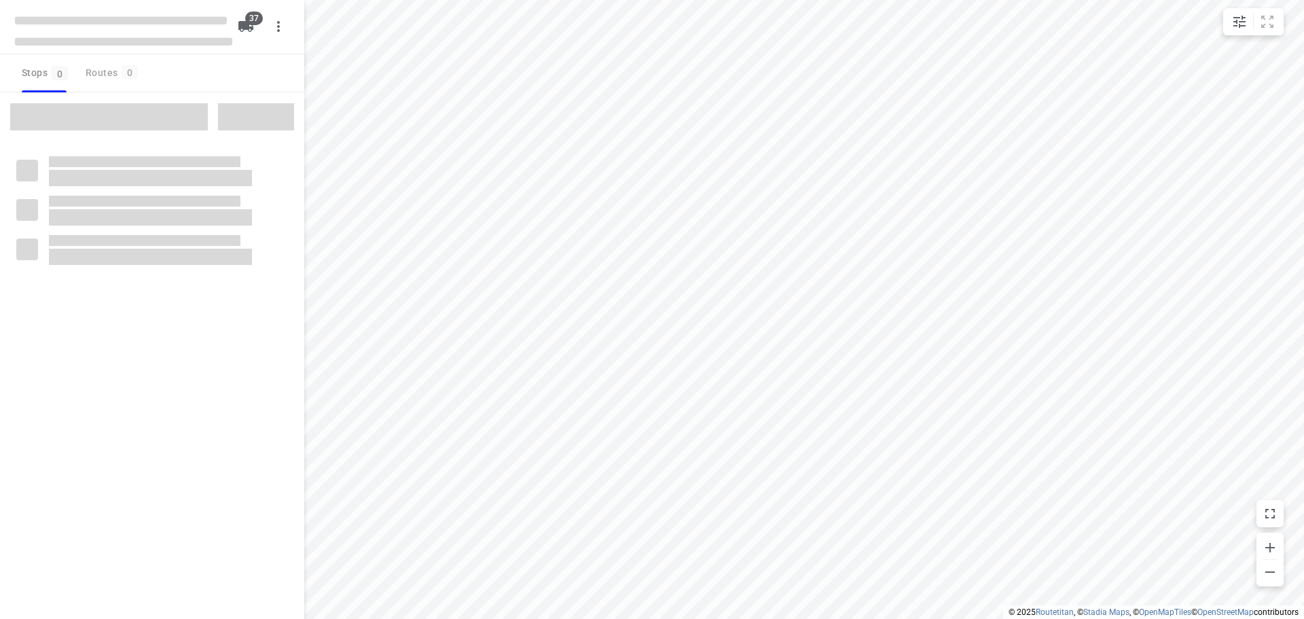
checkbox input "true"
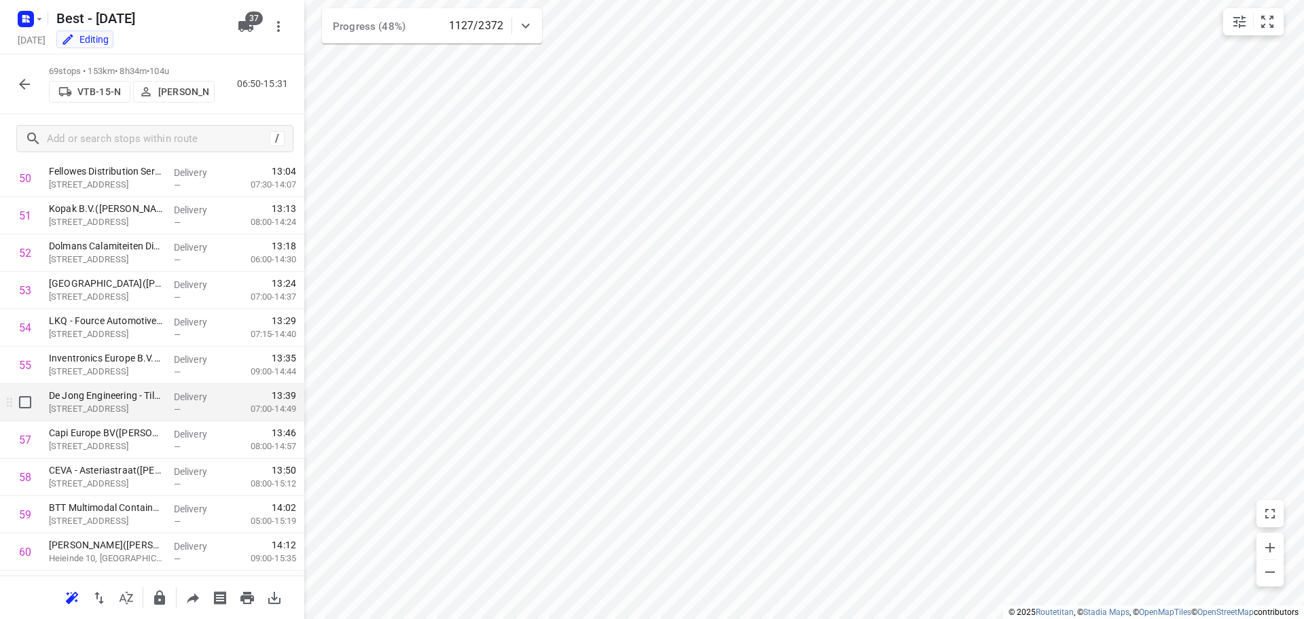
scroll to position [2271, 0]
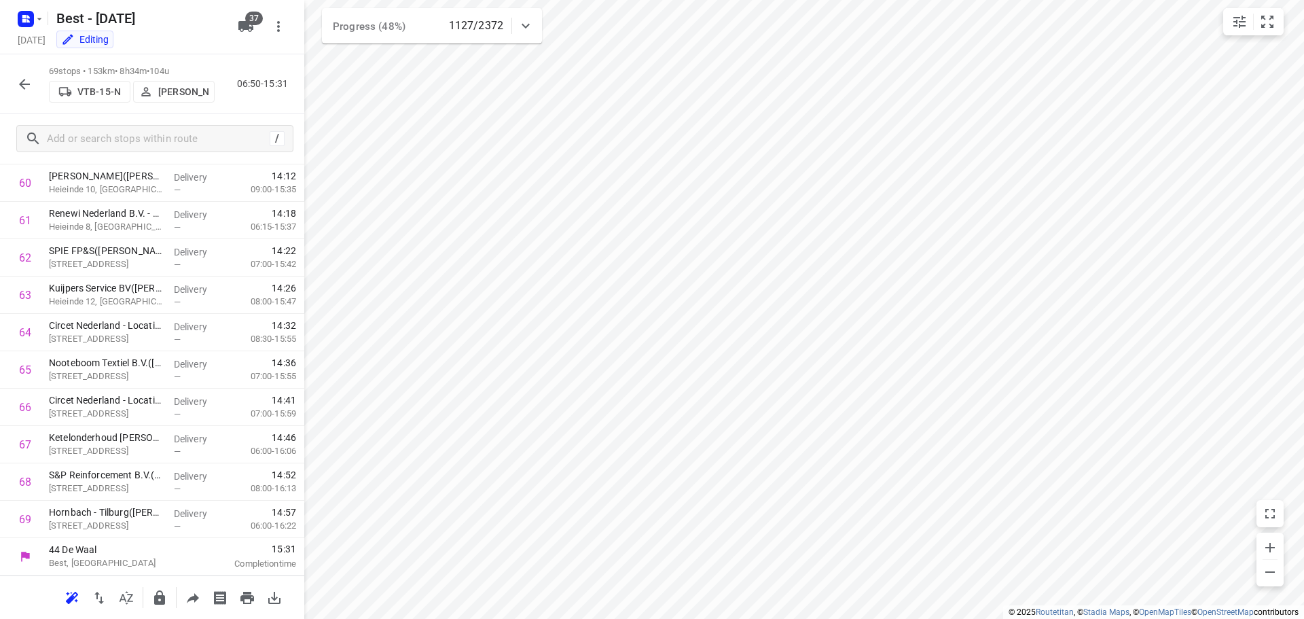
click at [28, 85] on icon "button" at bounding box center [24, 84] width 16 height 16
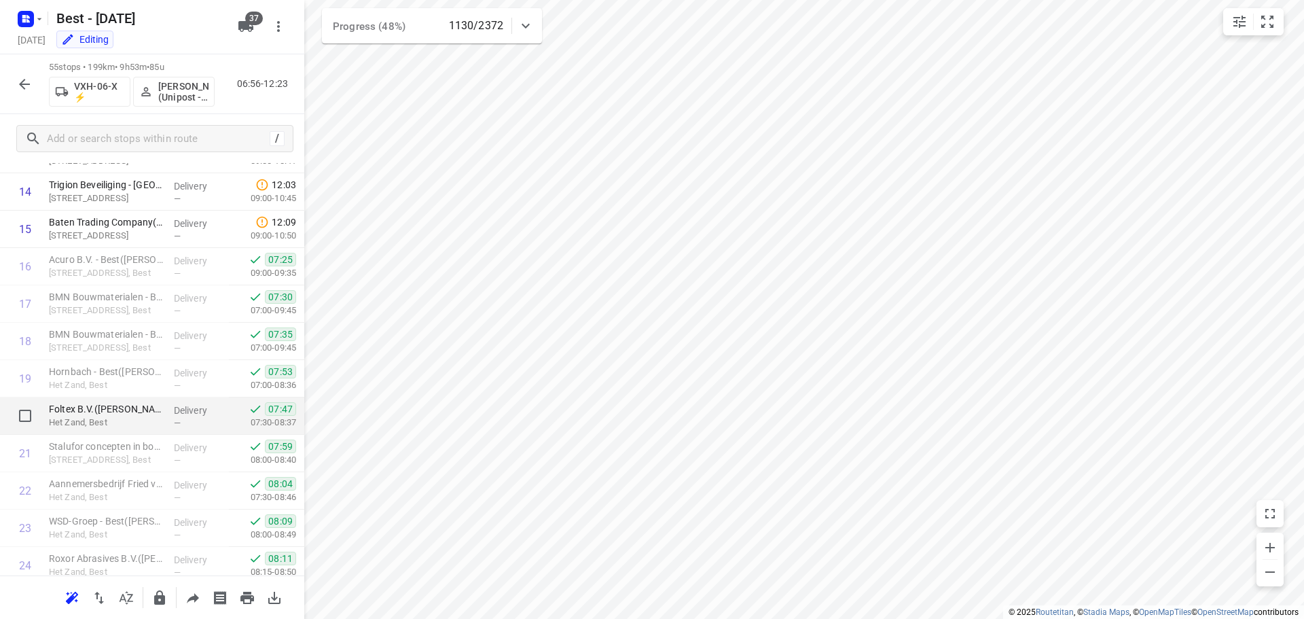
scroll to position [611, 0]
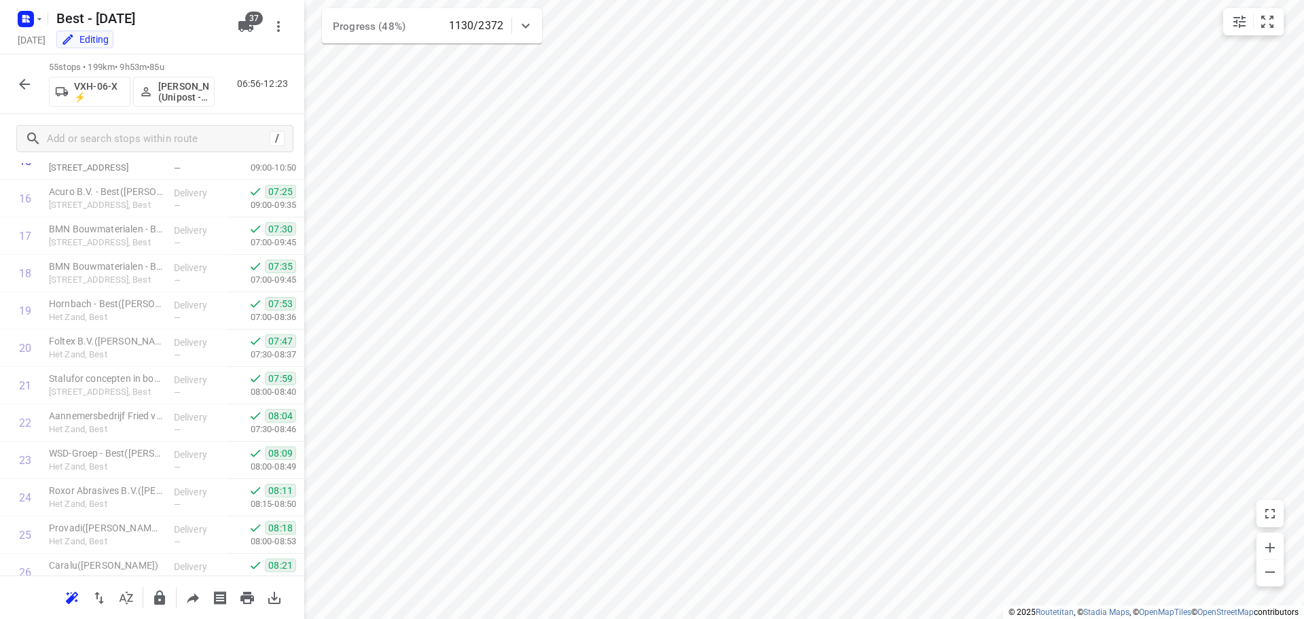
click at [33, 82] on button "button" at bounding box center [24, 84] width 27 height 27
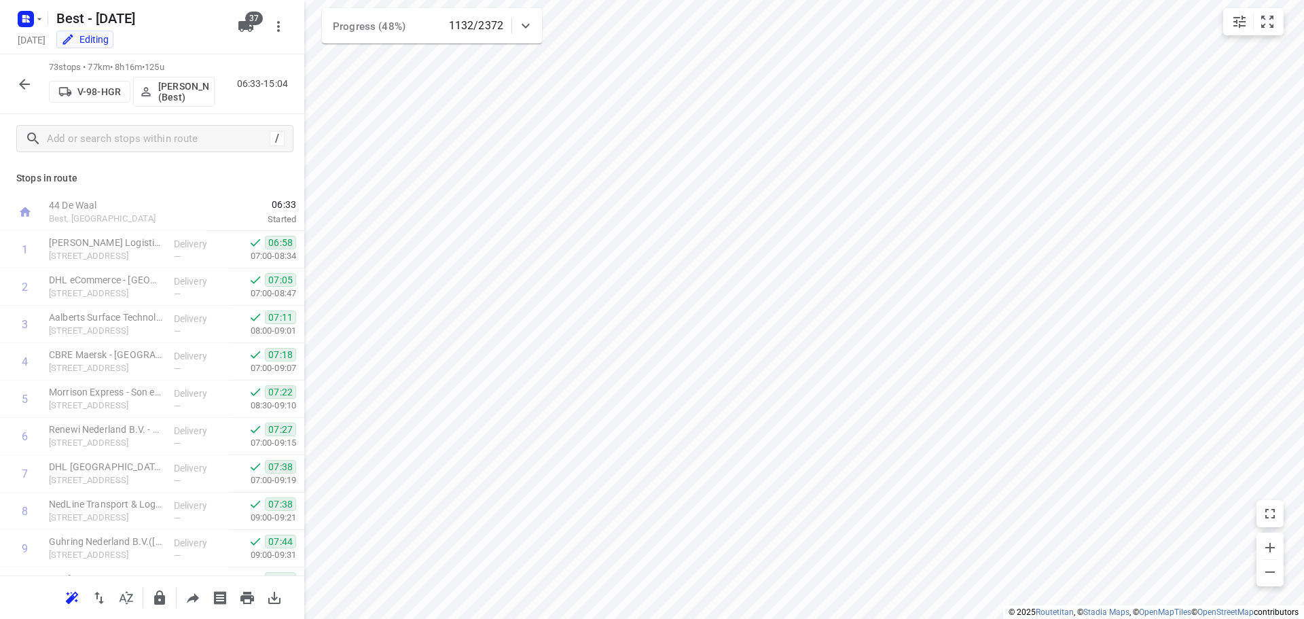
click at [24, 76] on icon "button" at bounding box center [24, 84] width 16 height 16
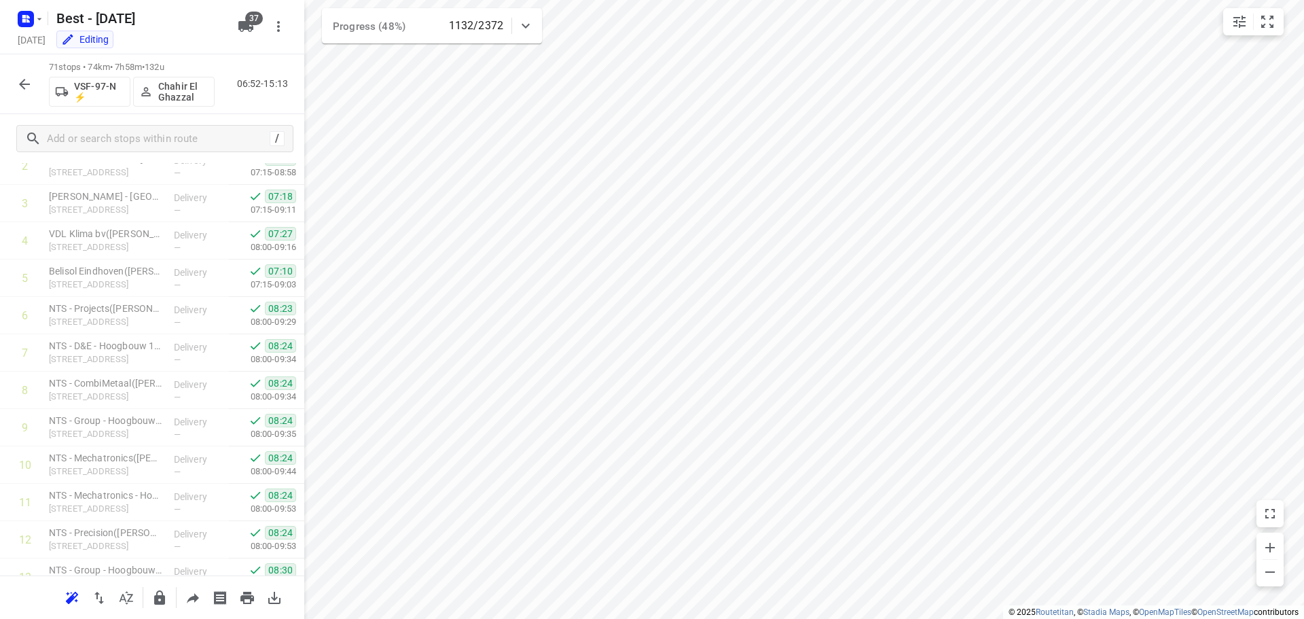
scroll to position [0, 0]
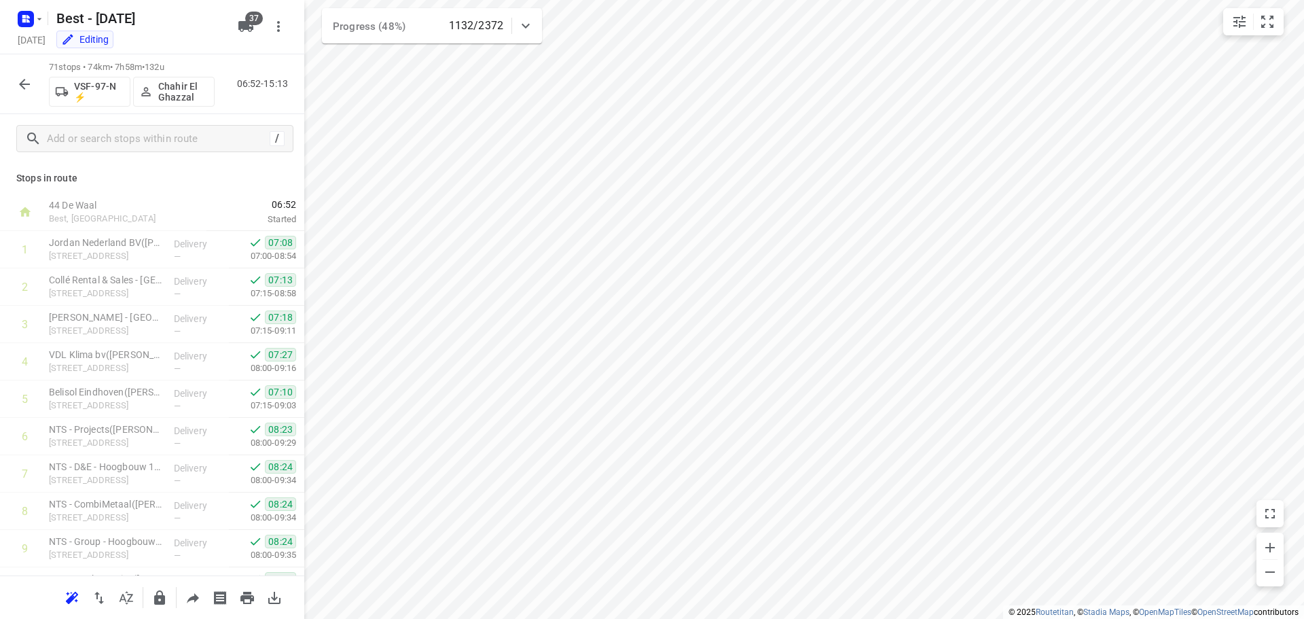
click at [22, 86] on icon "button" at bounding box center [24, 84] width 11 height 11
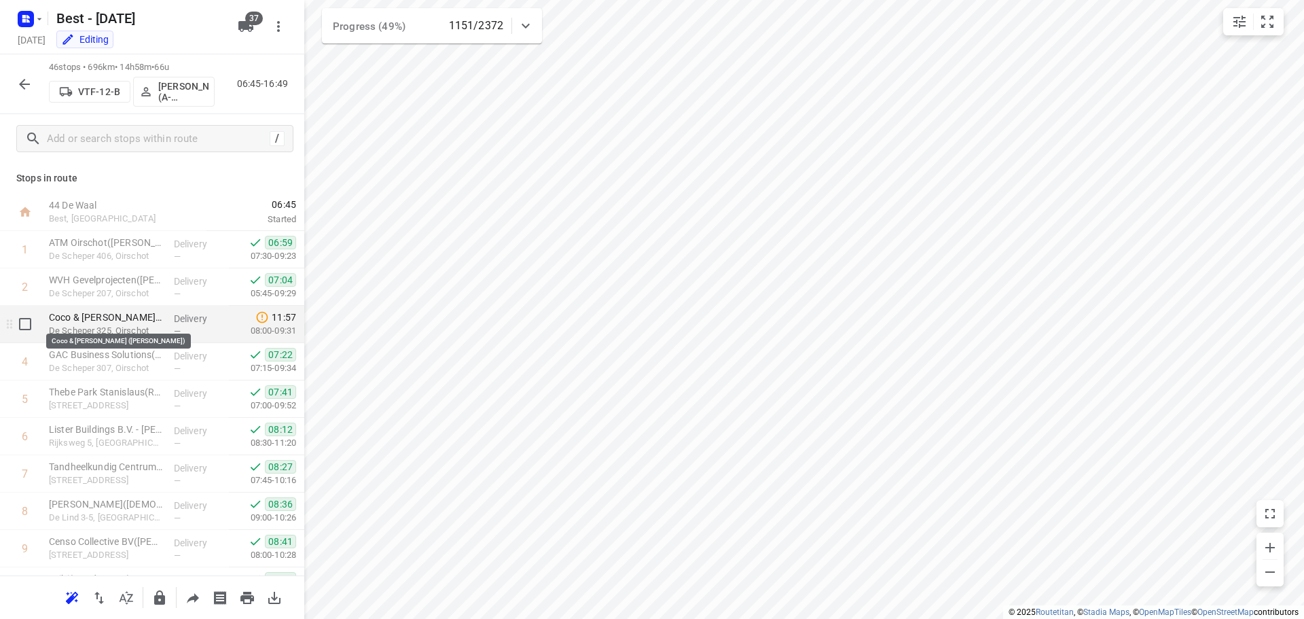
click at [128, 322] on p "Coco & [PERSON_NAME] ([PERSON_NAME])" at bounding box center [106, 317] width 114 height 14
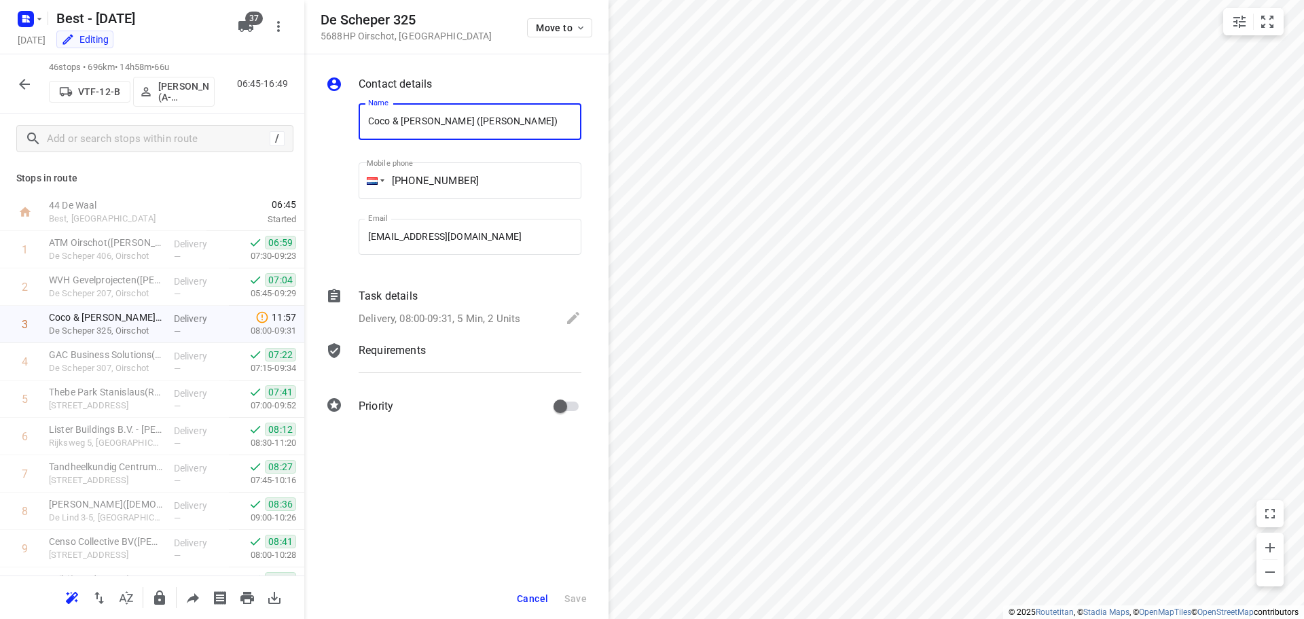
click at [449, 319] on p "Delivery, 08:00-09:31, 5 Min, 2 Units" at bounding box center [440, 319] width 162 height 16
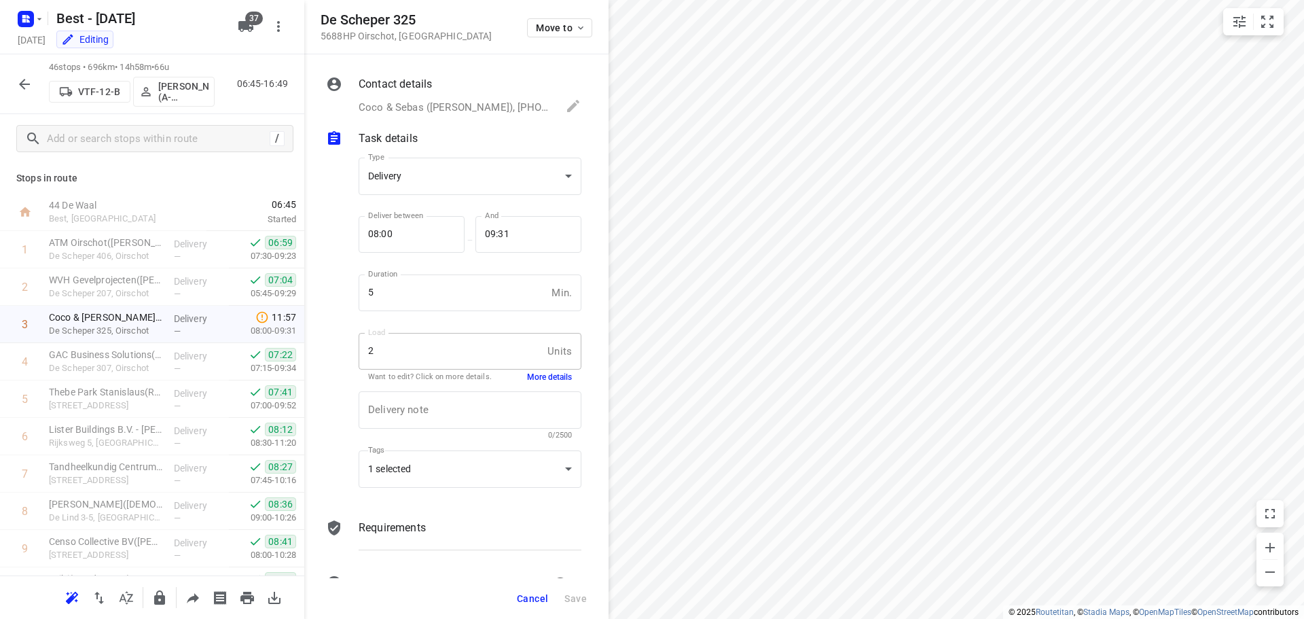
click at [553, 378] on button "More details" at bounding box center [549, 378] width 45 height 12
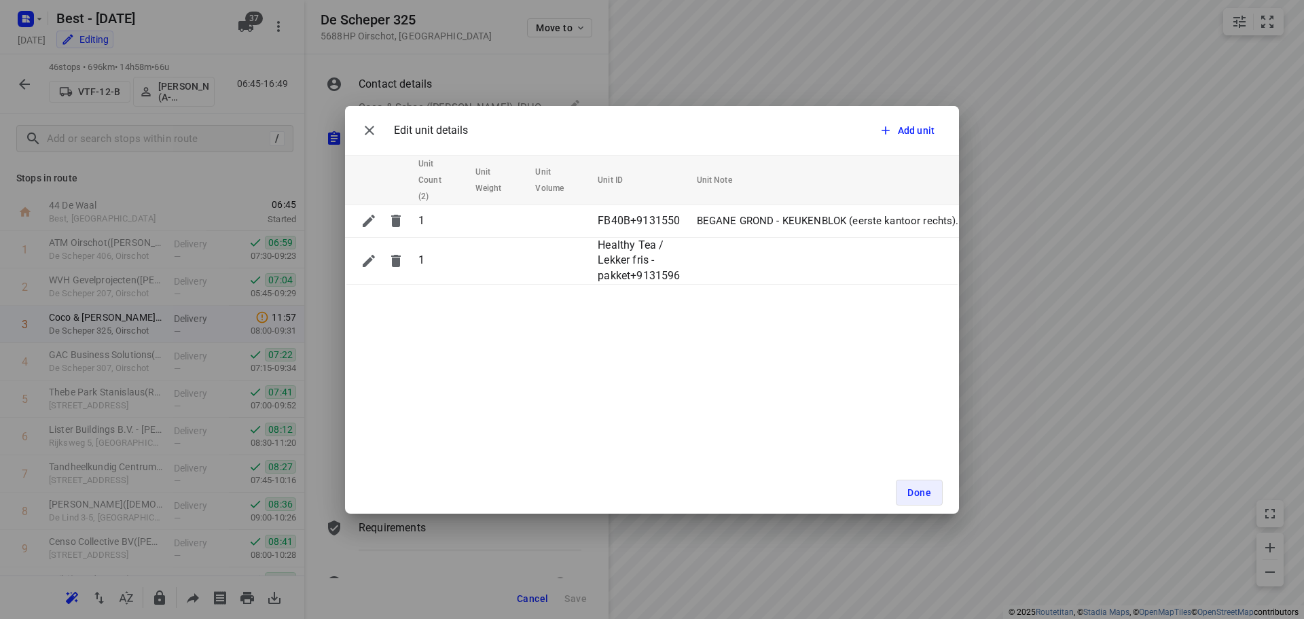
click at [720, 384] on div "Edit unit details Add unit Unit Count (2) Unit Weight Unit Volume Unit ID Unit …" at bounding box center [652, 310] width 614 height 408
click at [362, 121] on button "button" at bounding box center [369, 130] width 27 height 27
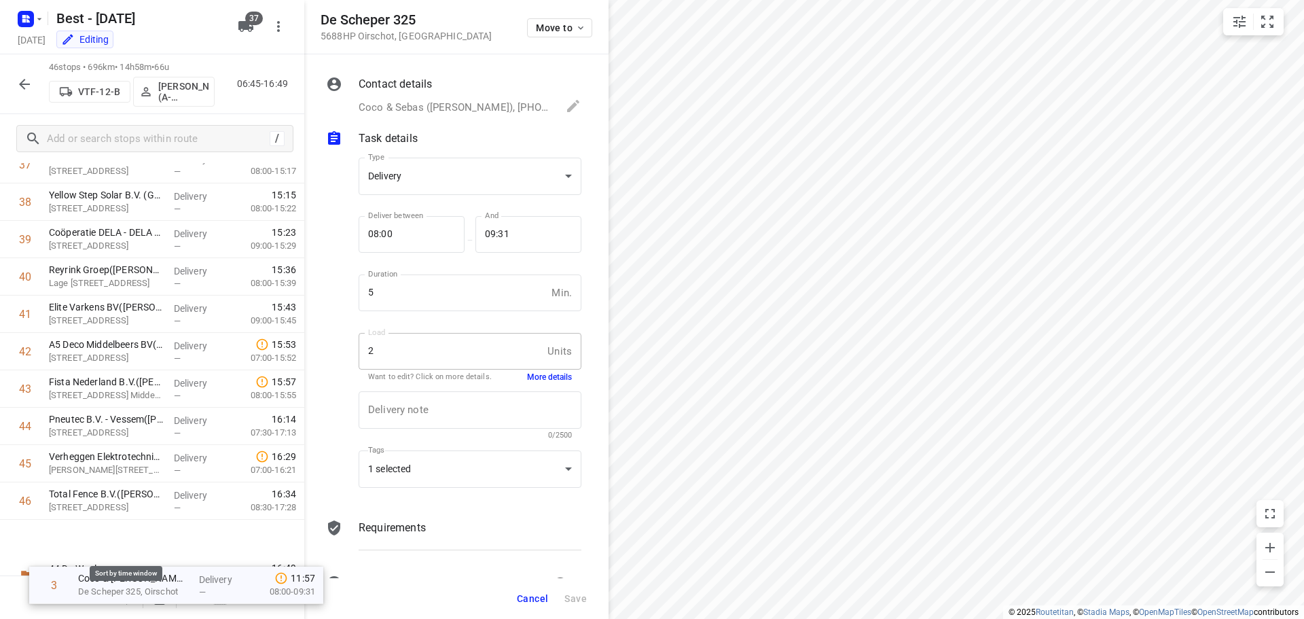
scroll to position [1412, 0]
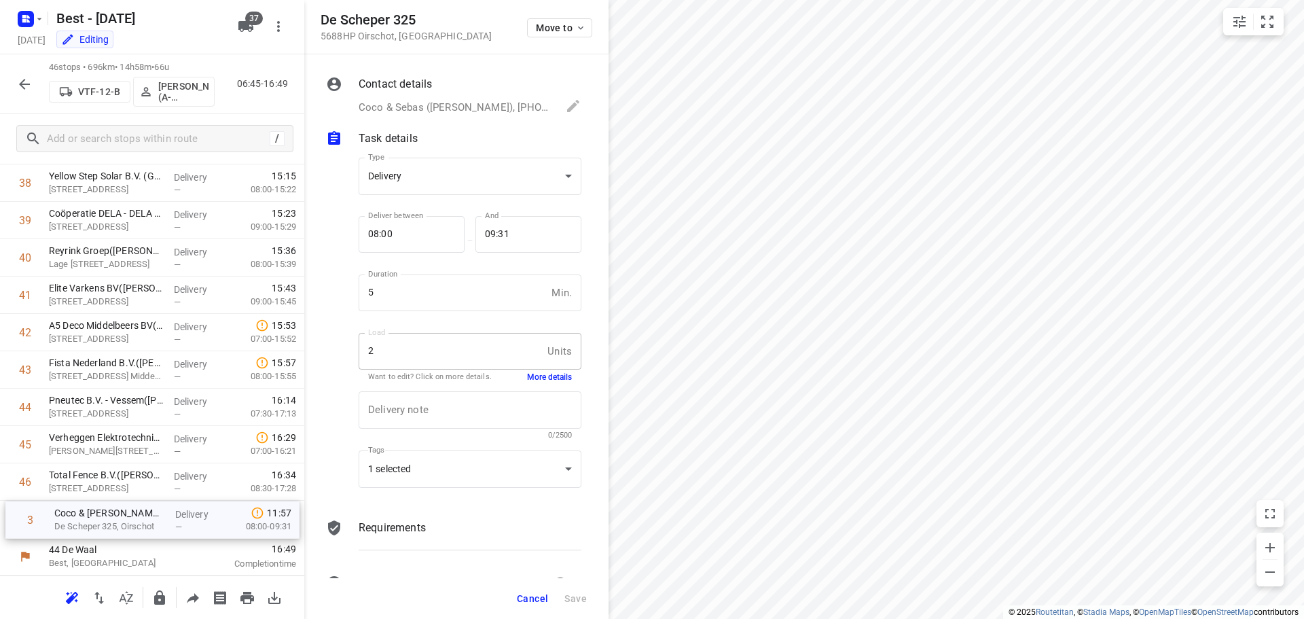
drag, startPoint x: 86, startPoint y: 336, endPoint x: 92, endPoint y: 535, distance: 199.1
click at [28, 77] on icon "button" at bounding box center [24, 84] width 16 height 16
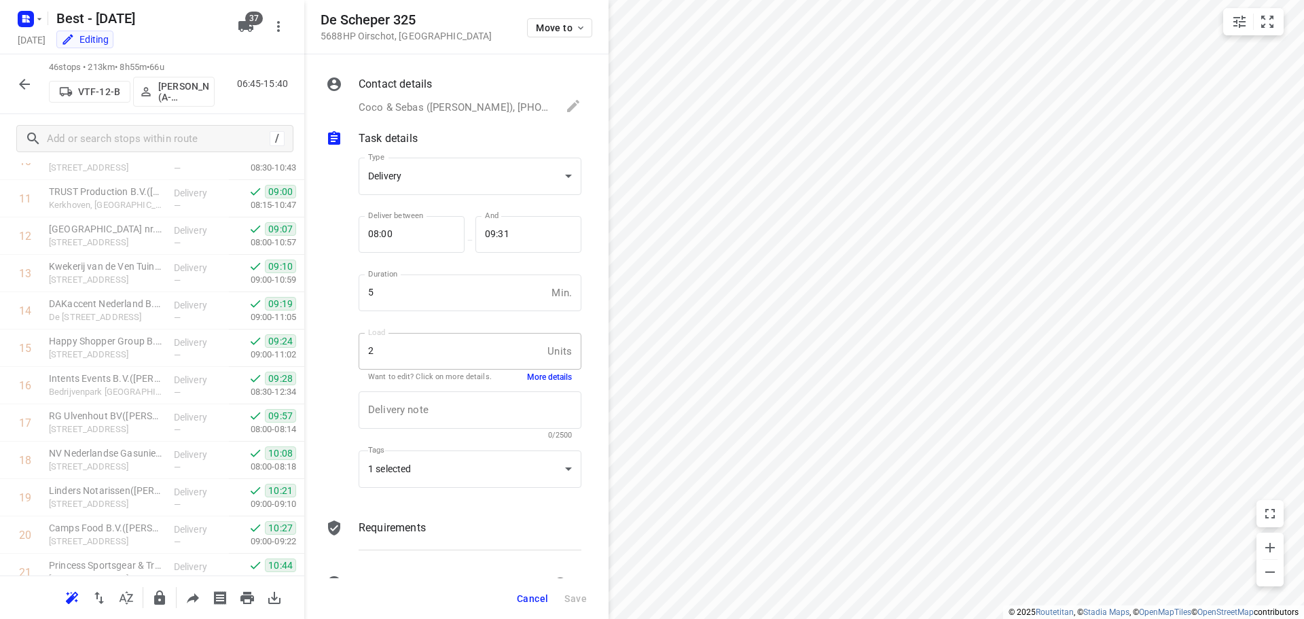
scroll to position [0, 0]
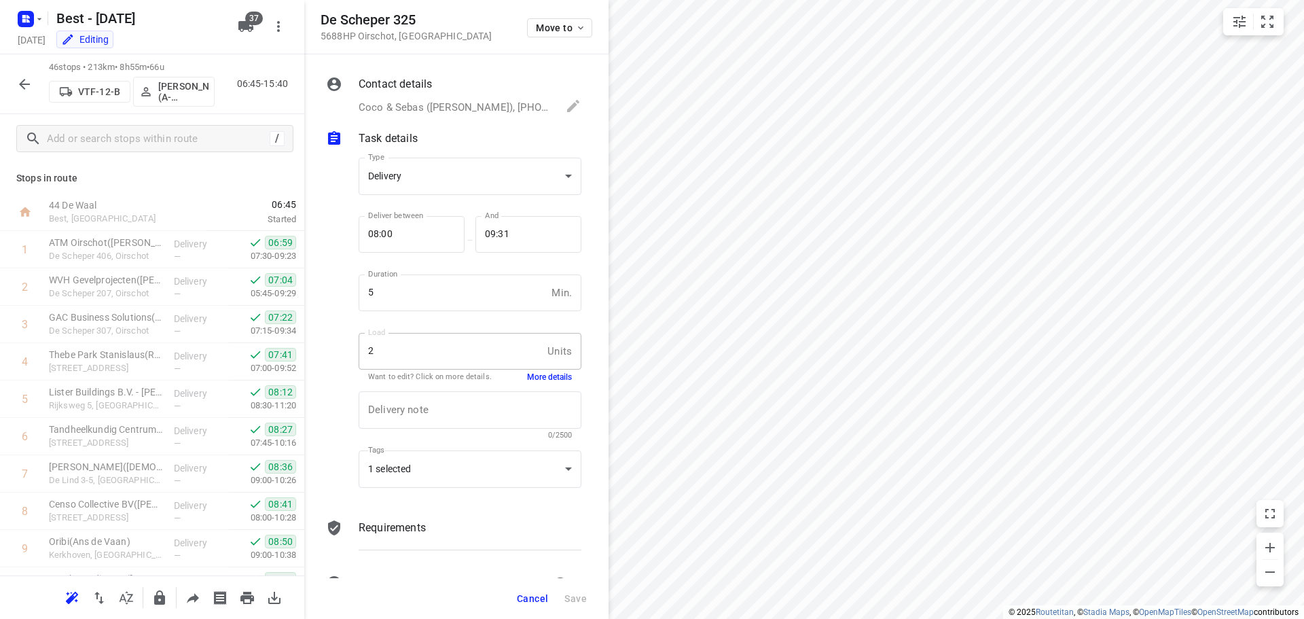
click at [12, 80] on button "button" at bounding box center [24, 84] width 27 height 27
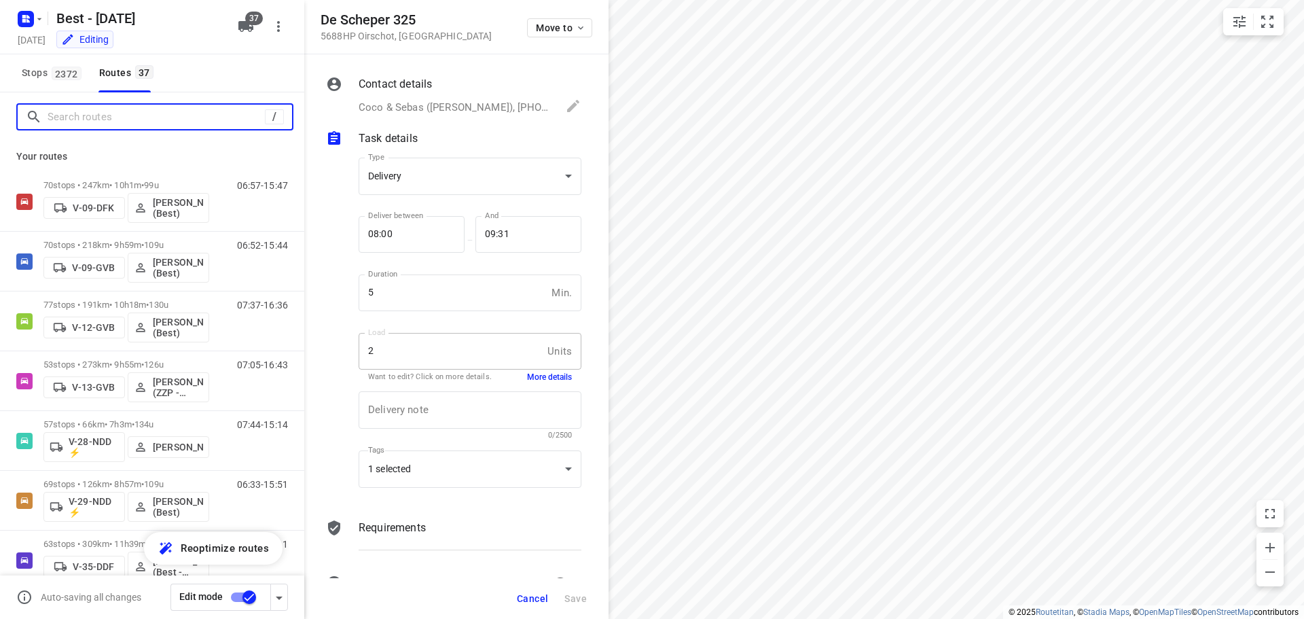
click at [106, 116] on input "Search routes" at bounding box center [156, 117] width 217 height 21
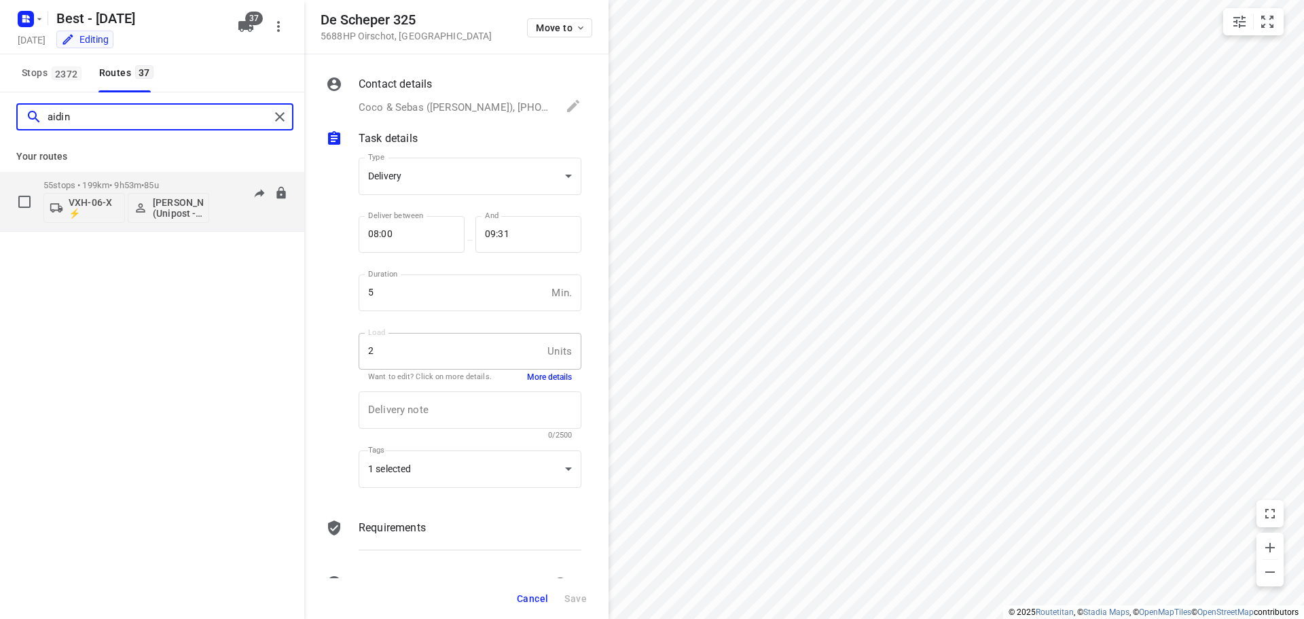
type input "aidin"
click at [192, 212] on p "[PERSON_NAME] (Unipost - Best - ZZP)" at bounding box center [178, 208] width 50 height 22
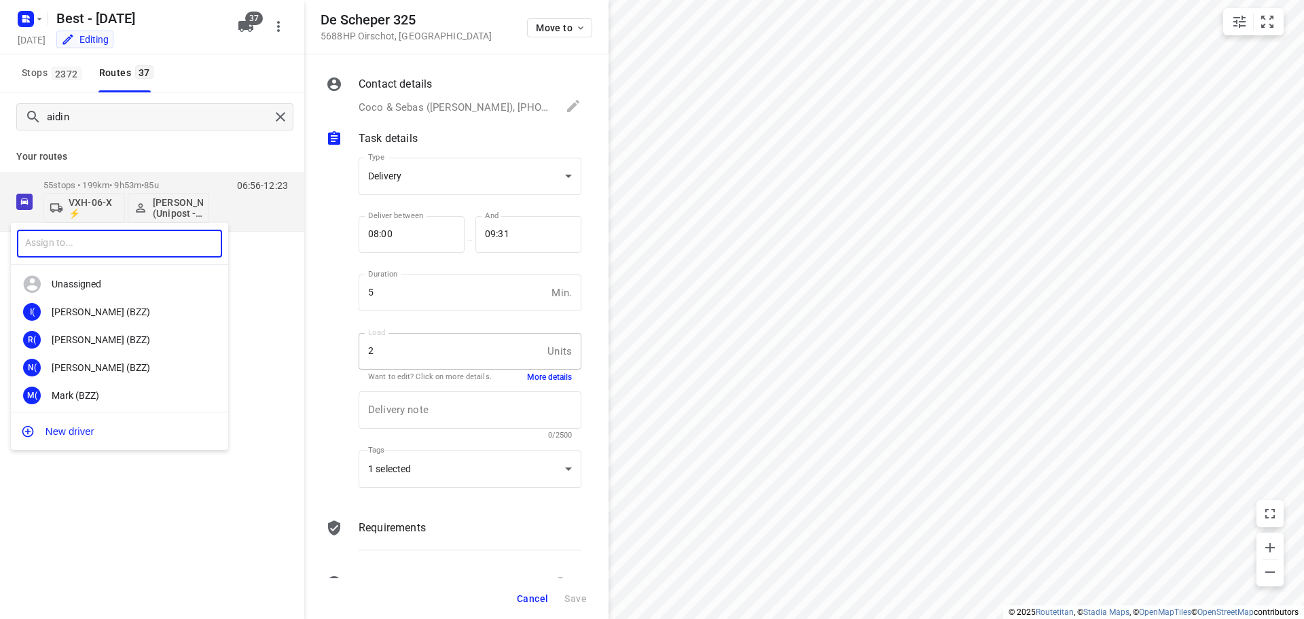
click at [51, 240] on input "text" at bounding box center [119, 244] width 205 height 28
type input "gerjan"
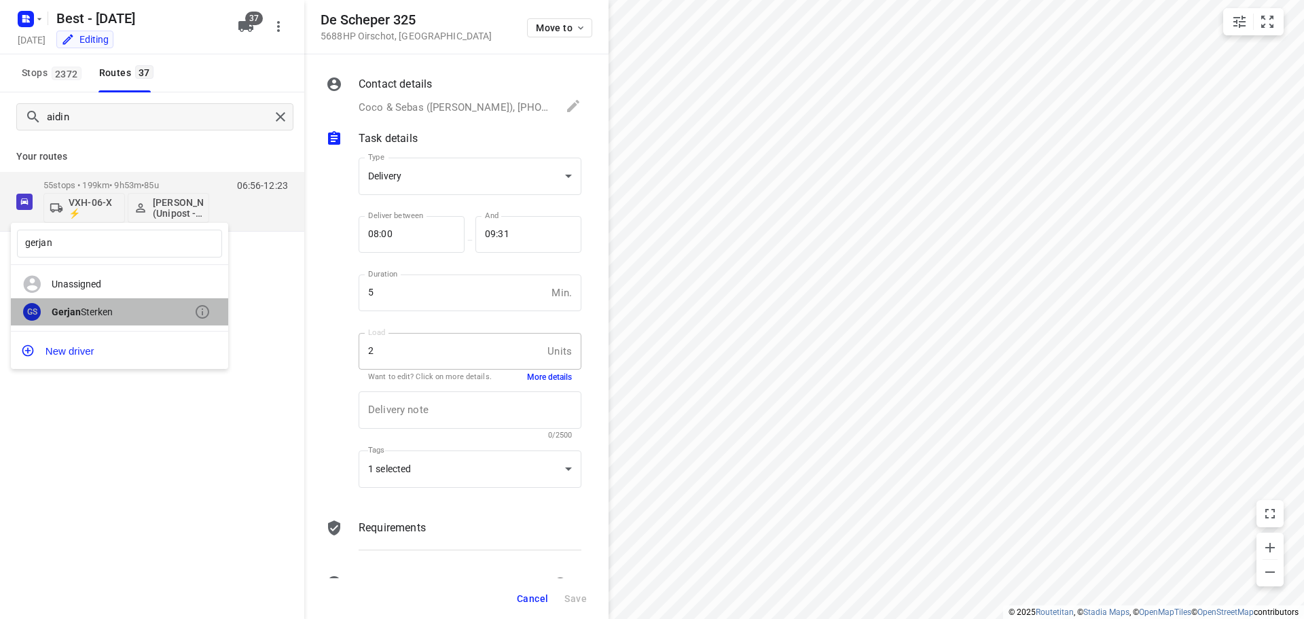
click at [98, 319] on div "GS [PERSON_NAME]" at bounding box center [119, 312] width 217 height 28
